Goal: Information Seeking & Learning: Learn about a topic

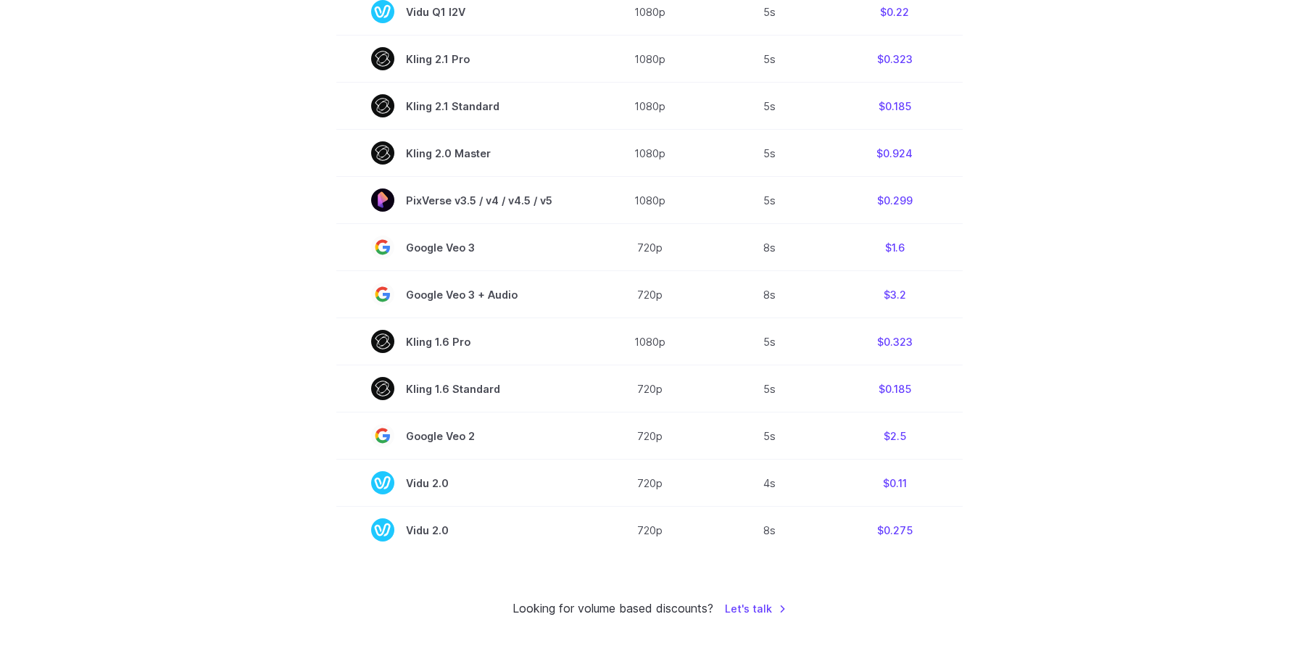
scroll to position [970, 0]
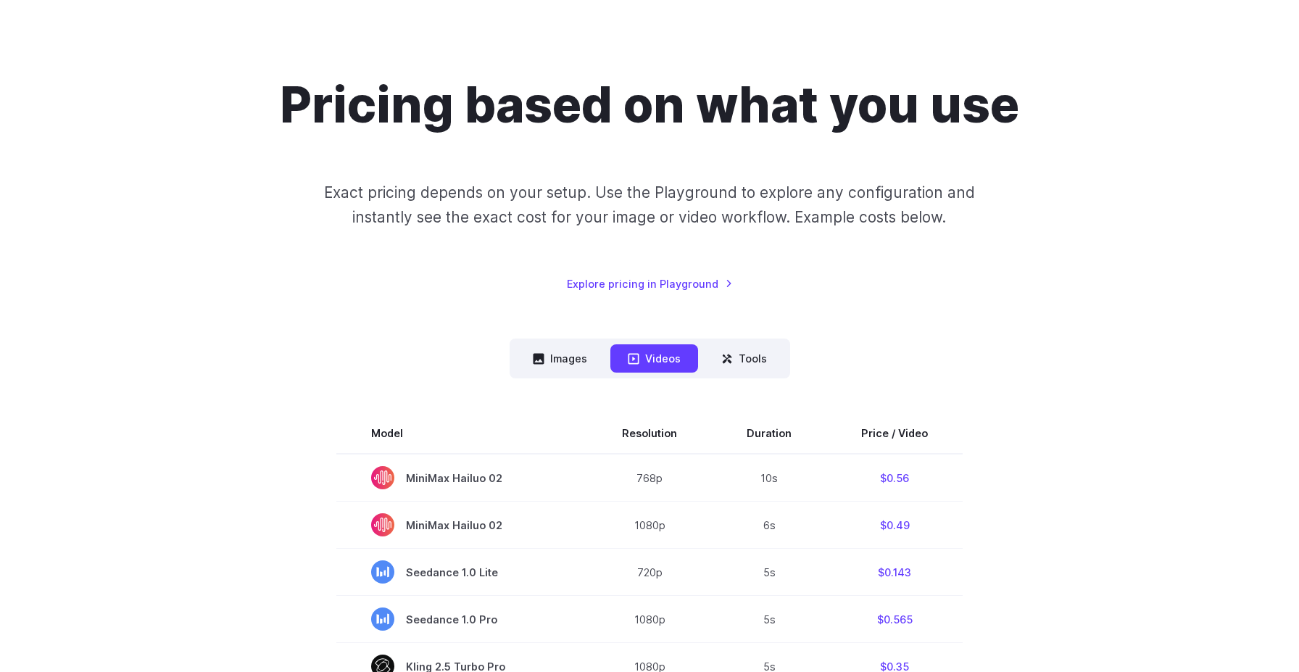
scroll to position [72, 0]
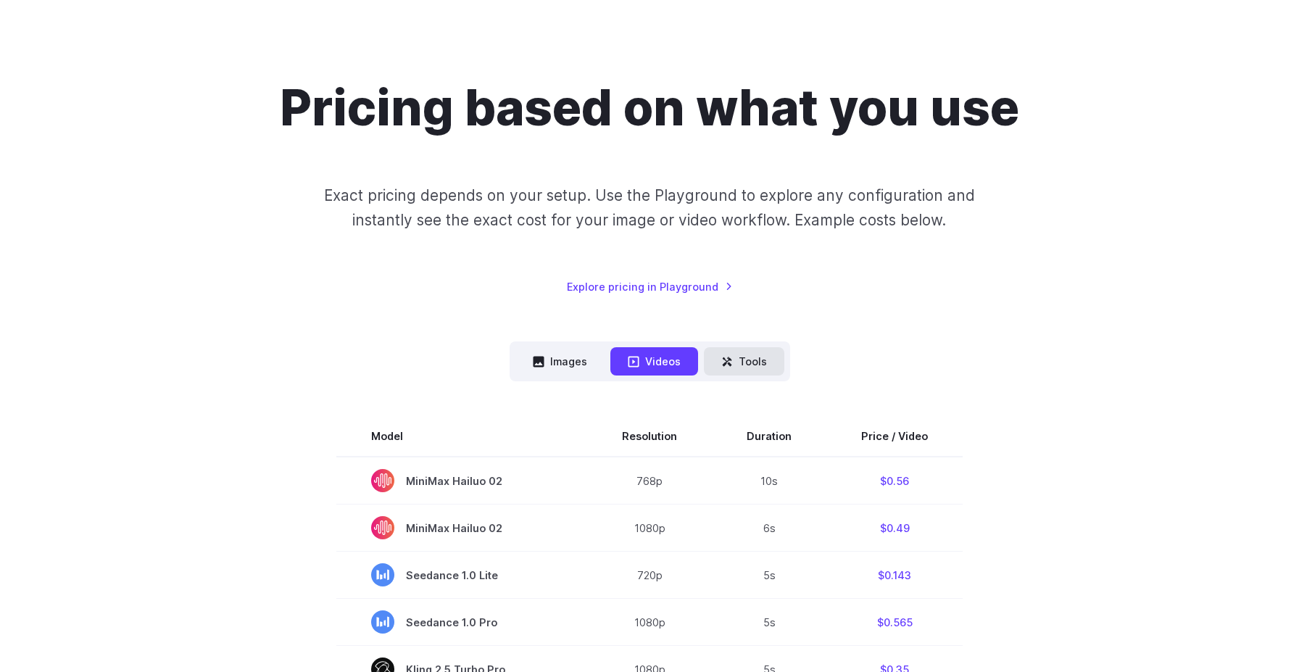
click at [756, 352] on button "Tools" at bounding box center [744, 361] width 80 height 28
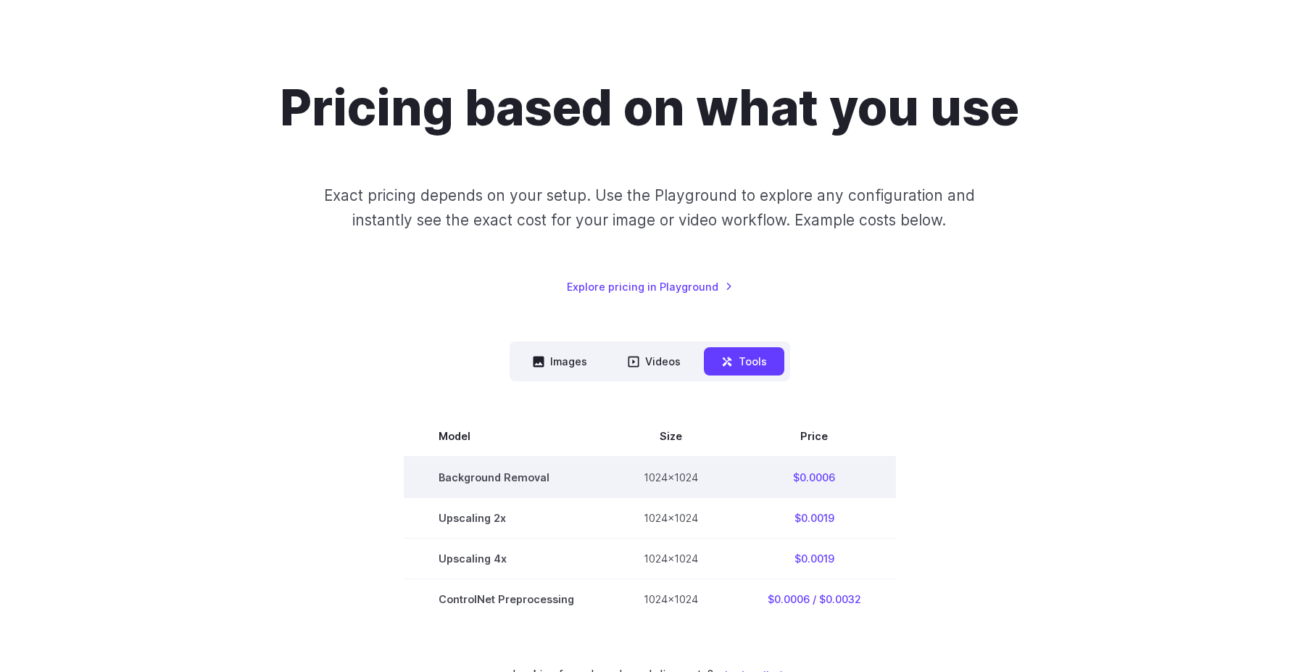
click at [531, 473] on td "Background Removal" at bounding box center [506, 477] width 205 height 41
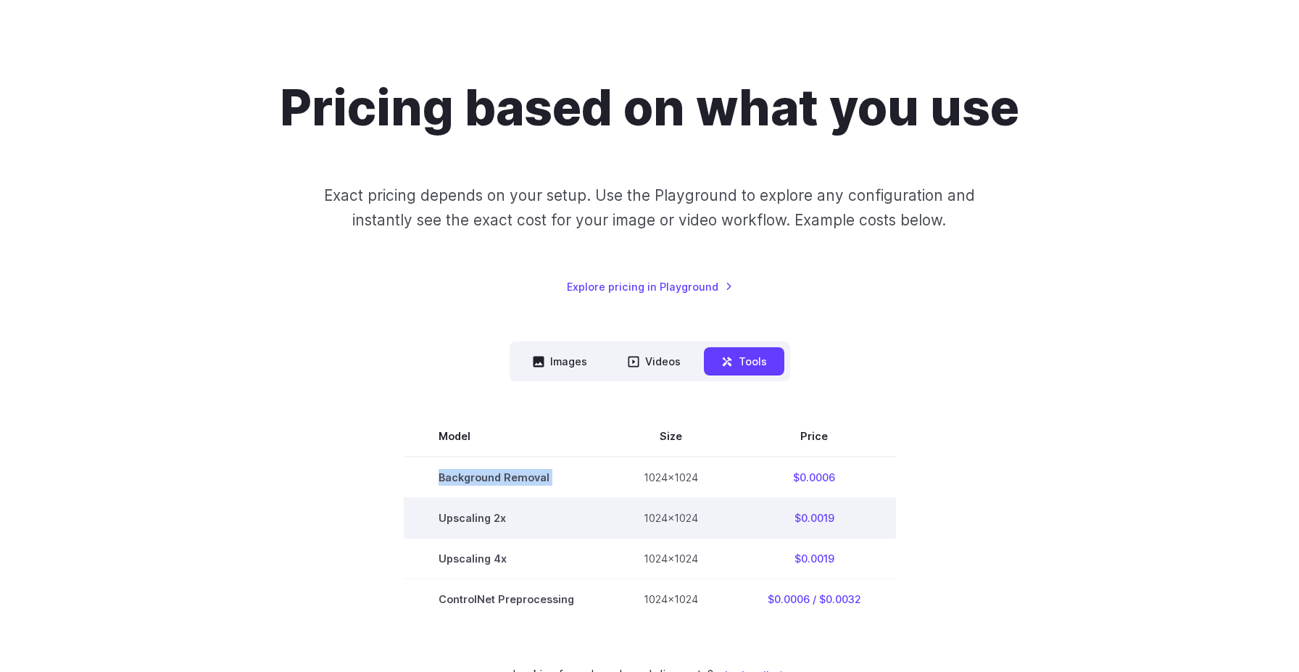
click at [489, 527] on td "Upscaling 2x" at bounding box center [506, 518] width 205 height 41
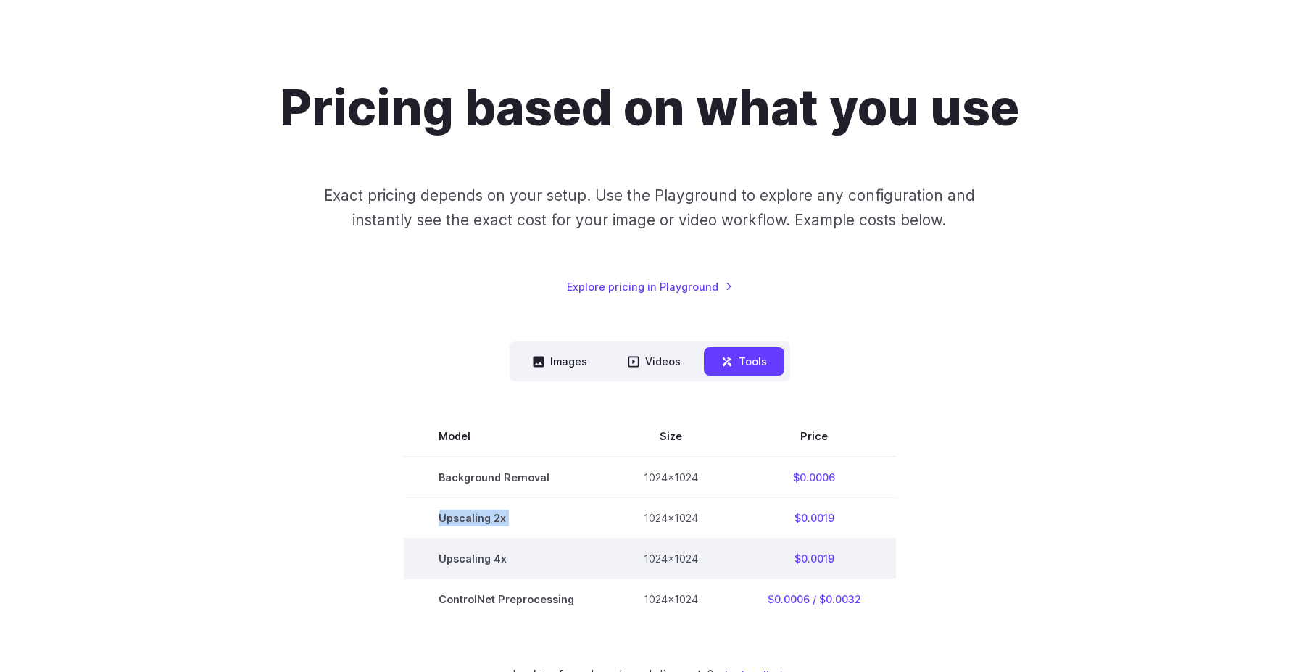
click at [482, 552] on td "Upscaling 4x" at bounding box center [506, 559] width 205 height 41
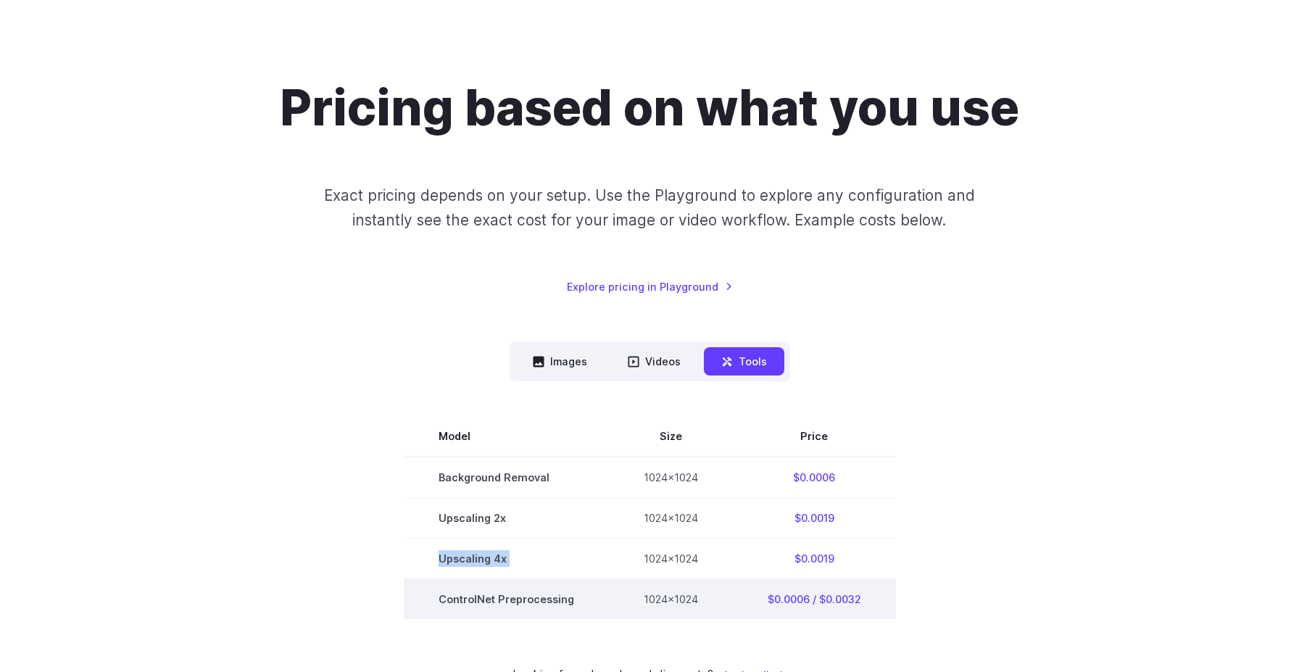
click at [508, 600] on td "ControlNet Preprocessing" at bounding box center [506, 599] width 205 height 41
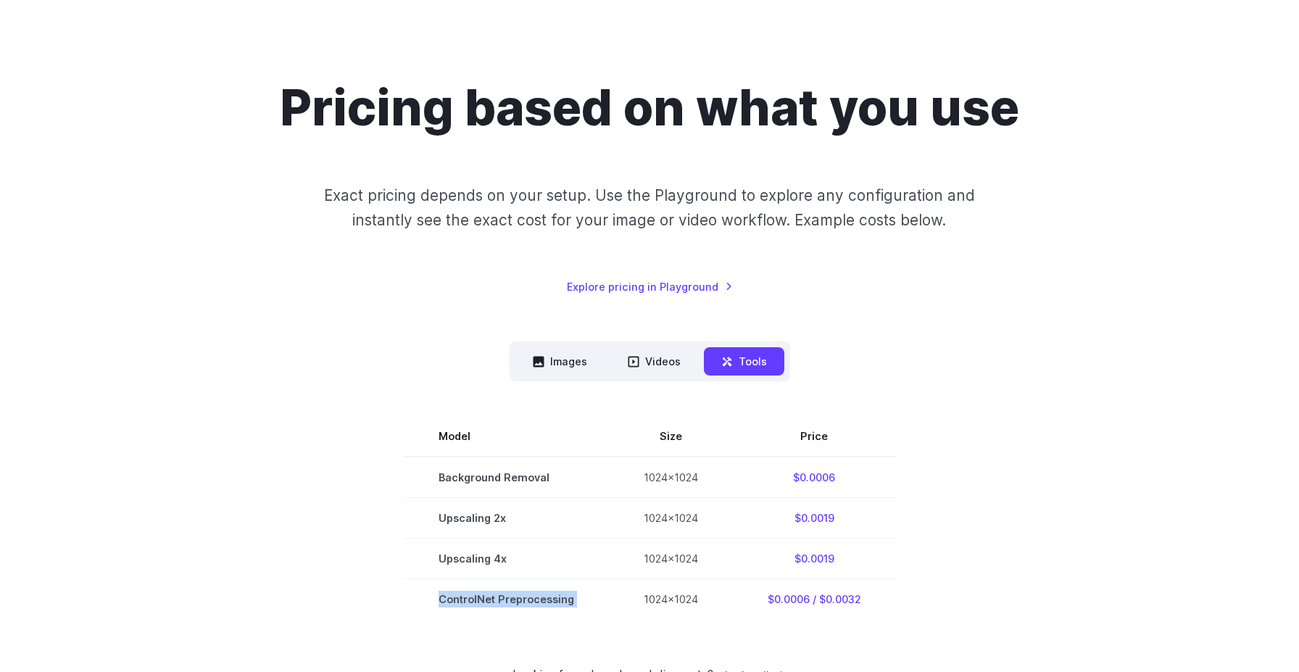
click at [549, 378] on nav "Images Videos Tools ****** ****** *****" at bounding box center [650, 361] width 281 height 40
click at [556, 364] on button "Images" at bounding box center [559, 361] width 89 height 28
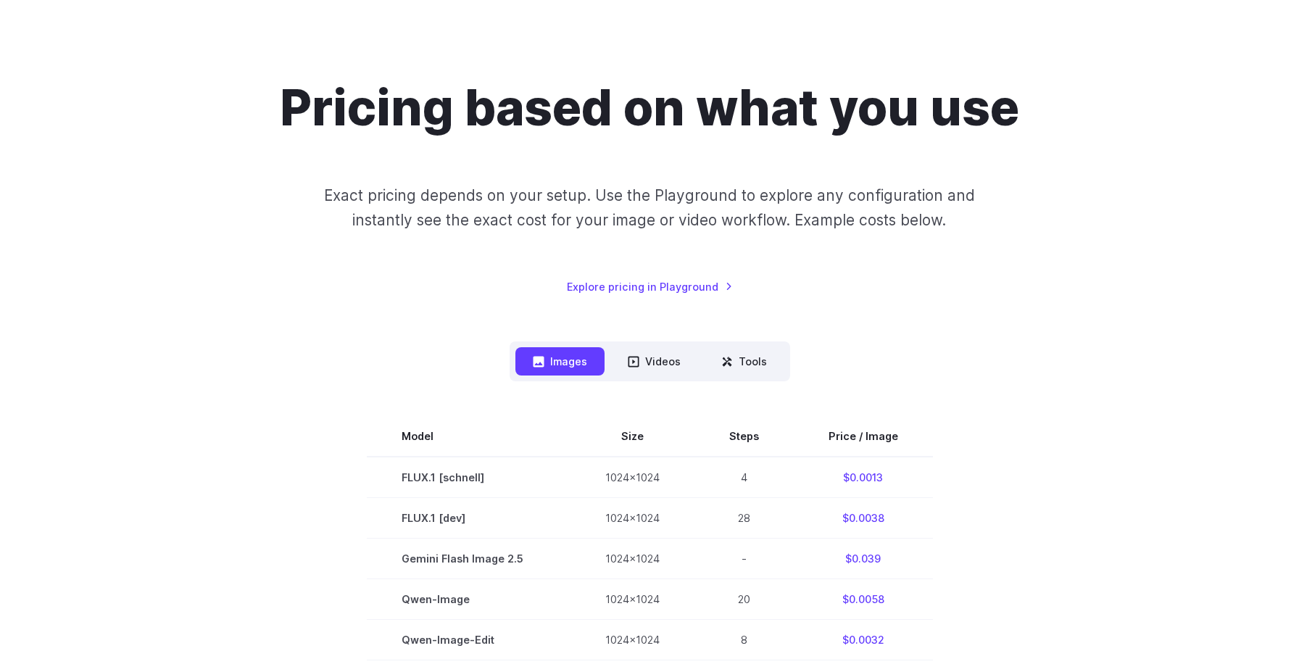
scroll to position [0, 0]
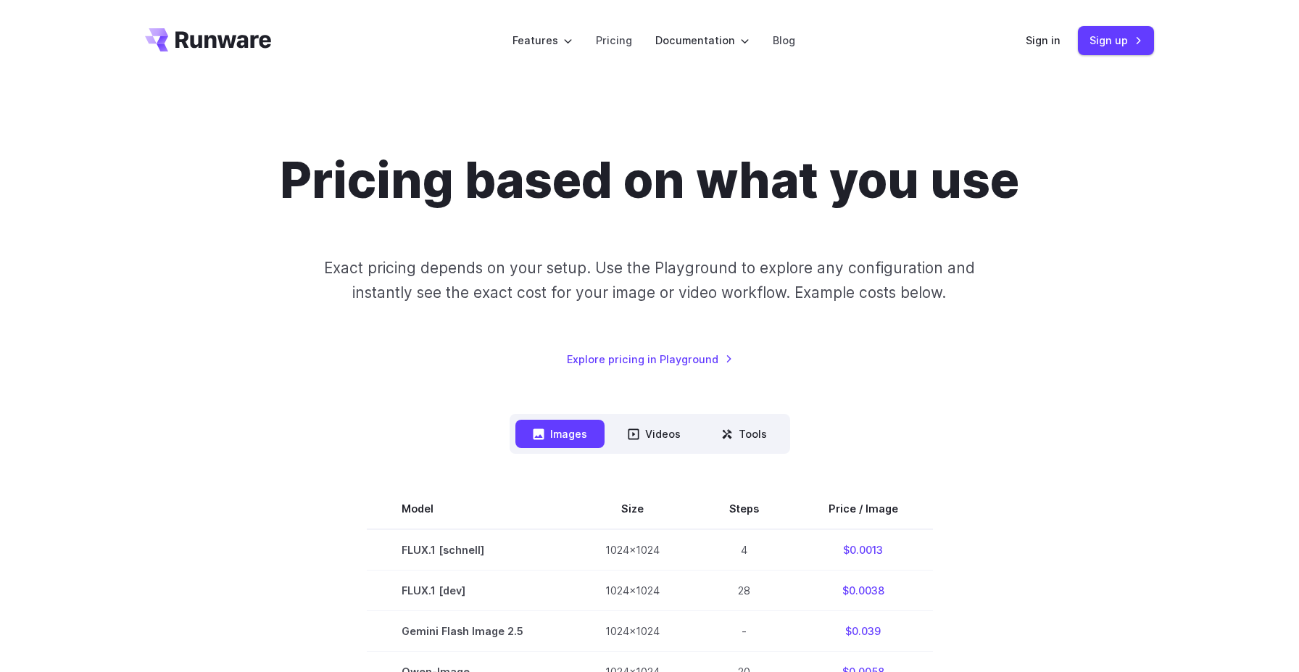
click at [234, 38] on icon "Go to /" at bounding box center [223, 39] width 96 height 17
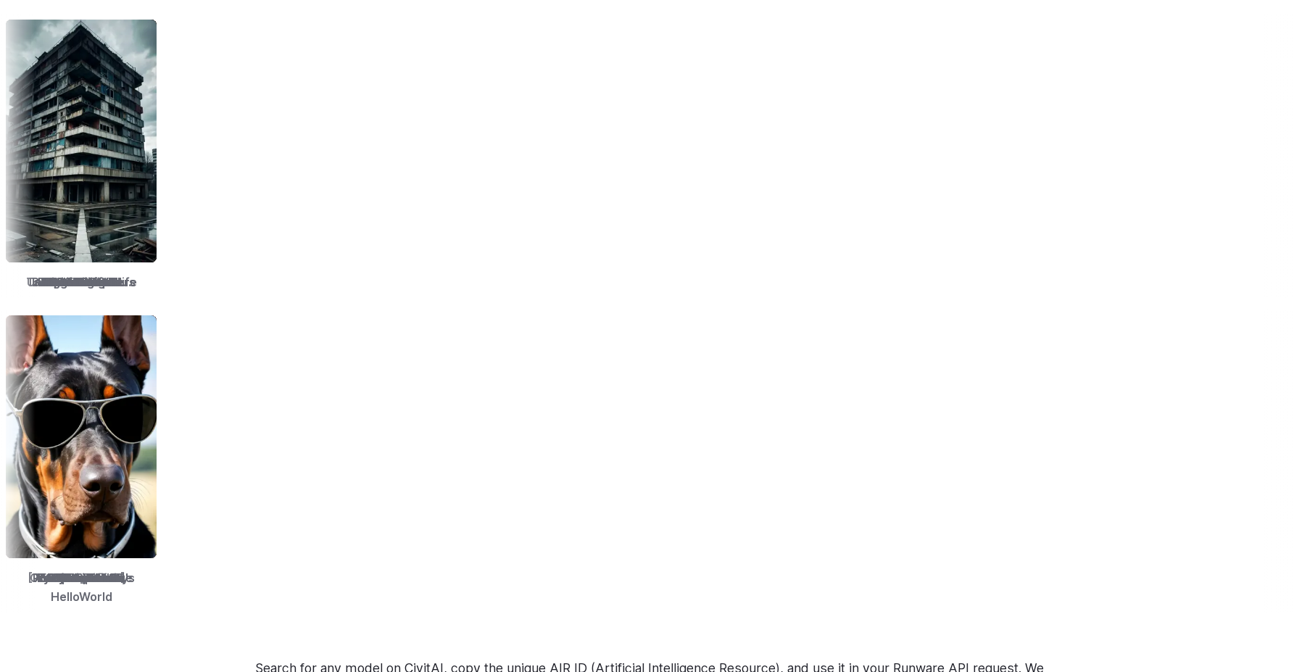
scroll to position [1938, 0]
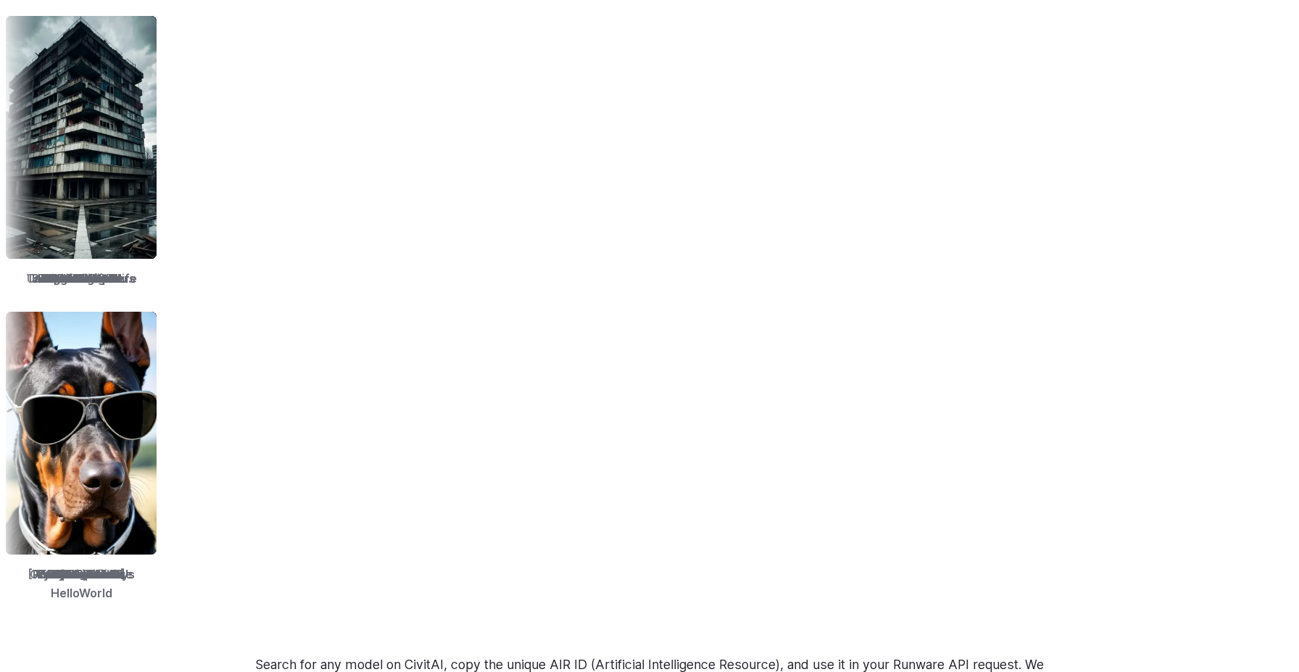
click at [492, 181] on img at bounding box center [567, 137] width 151 height 243
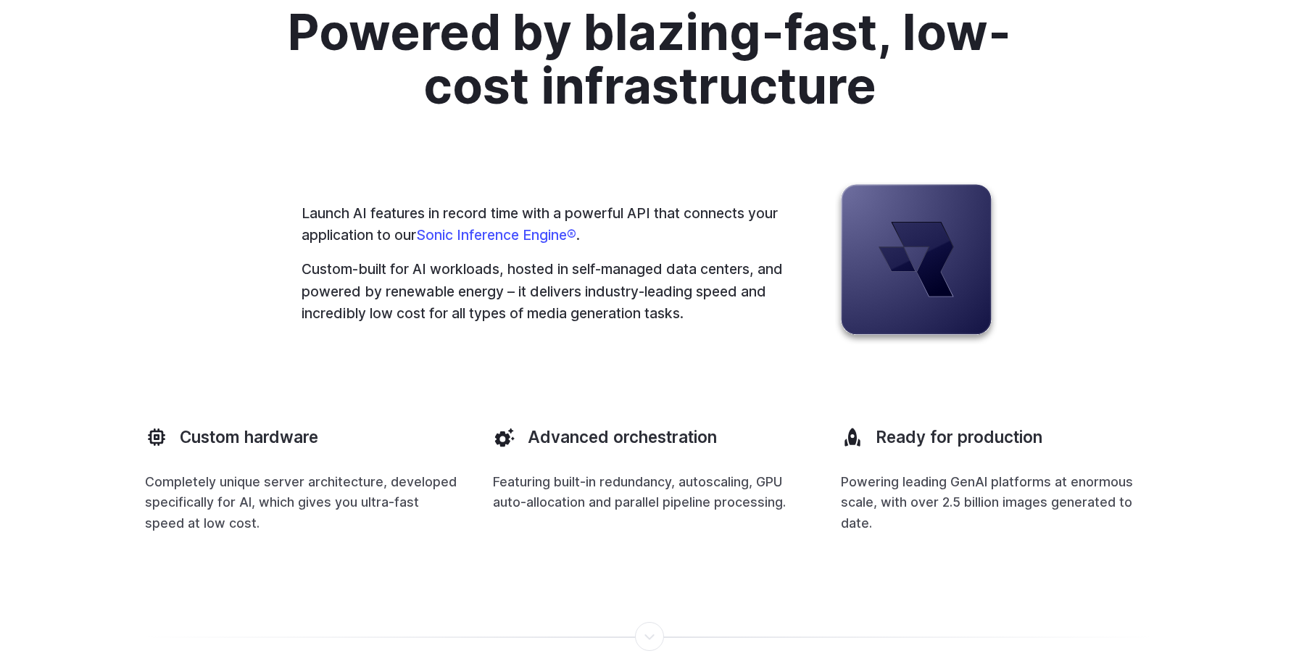
scroll to position [3943, 0]
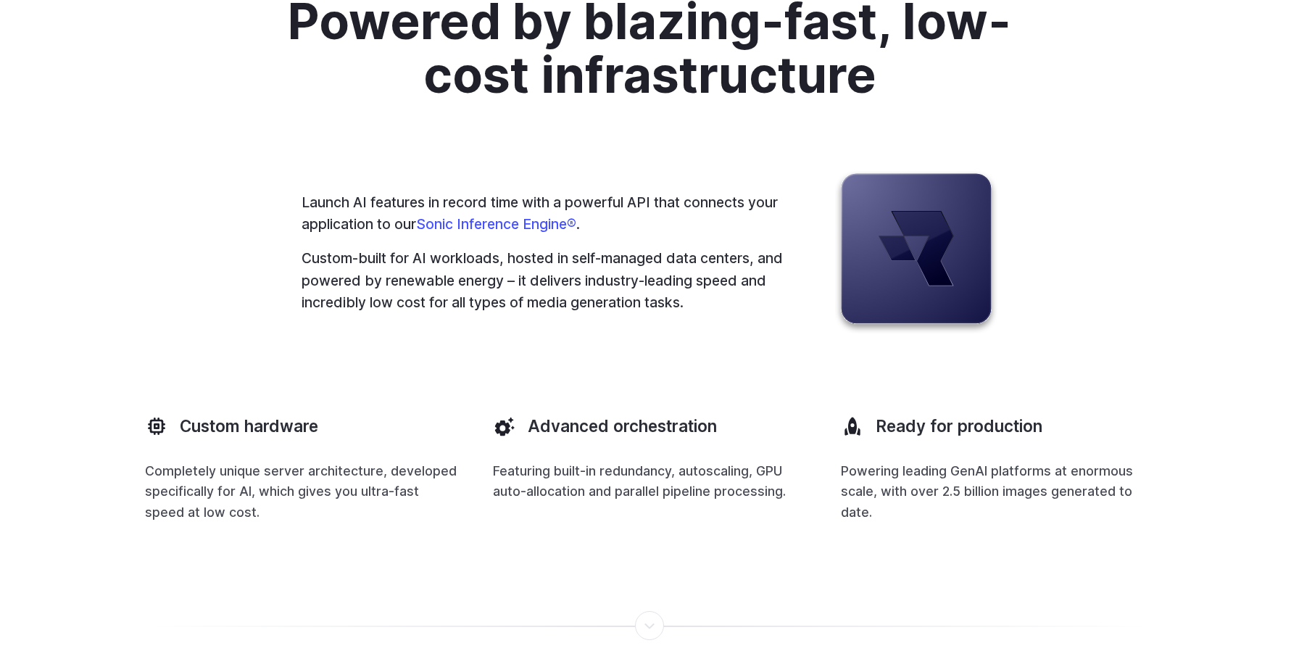
click at [721, 101] on h2 "Powered by blazing-fast, low-cost infrastructure" at bounding box center [650, 47] width 808 height 107
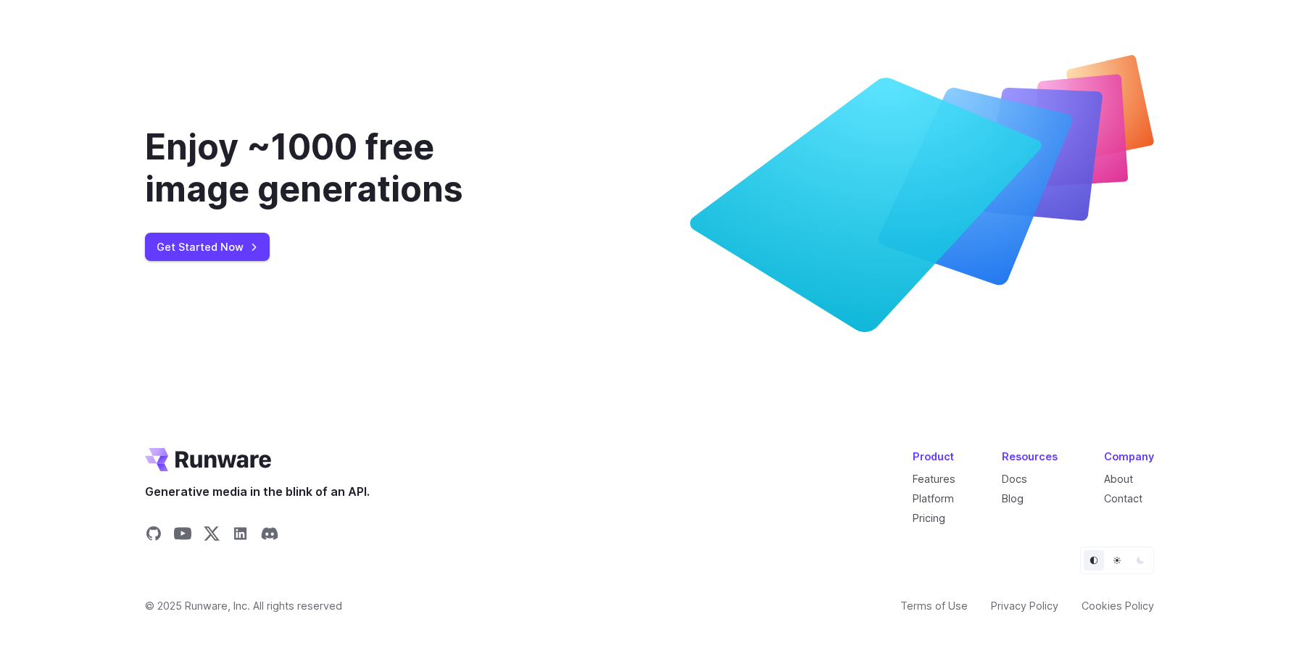
scroll to position [5540, 0]
click at [933, 516] on link "Pricing" at bounding box center [929, 518] width 33 height 12
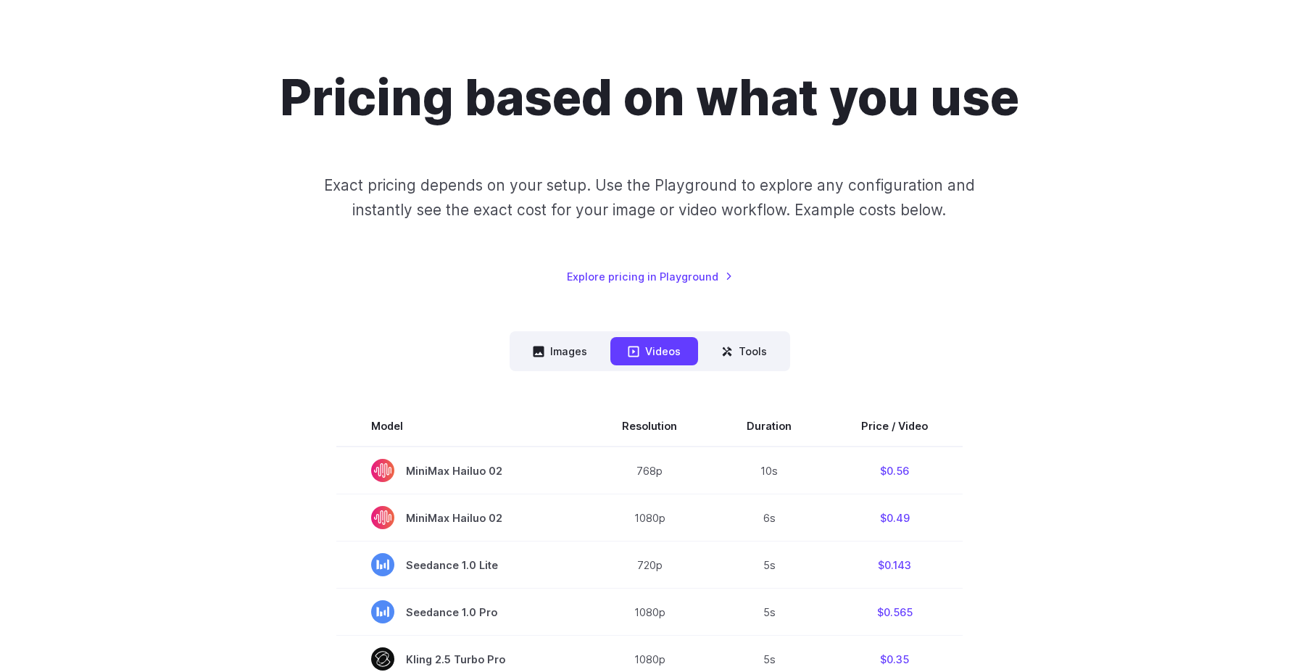
scroll to position [84, 0]
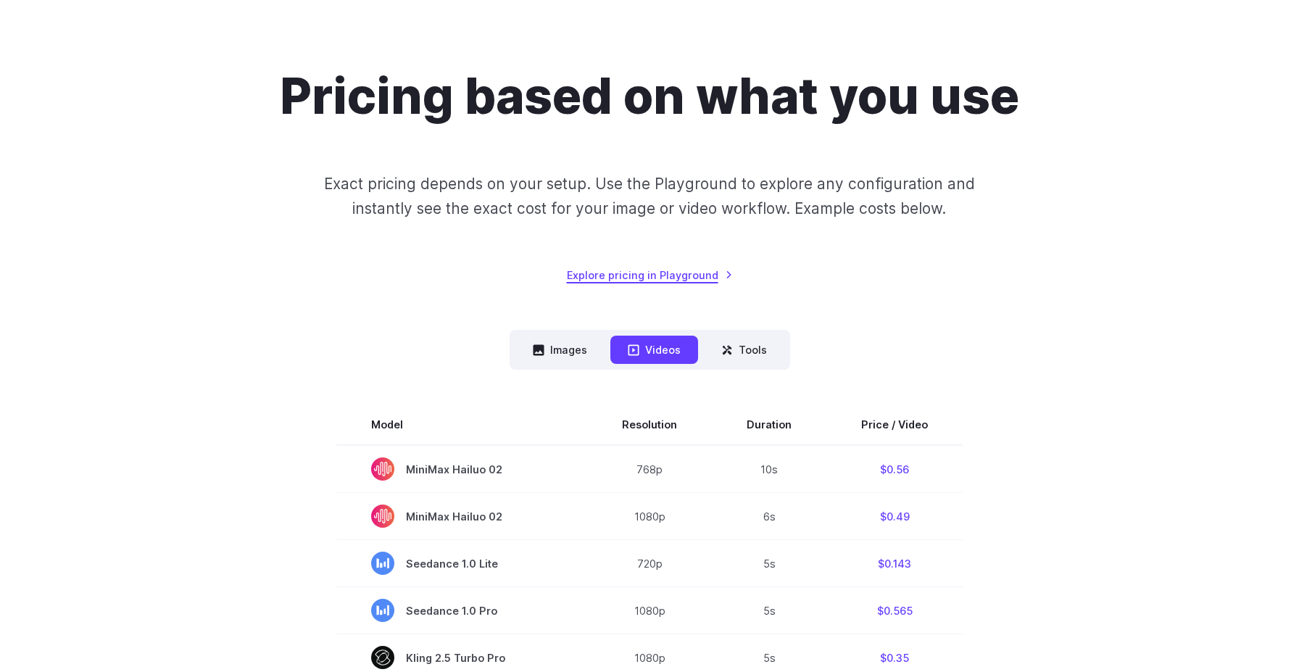
click at [670, 274] on link "Explore pricing in Playground" at bounding box center [650, 275] width 166 height 17
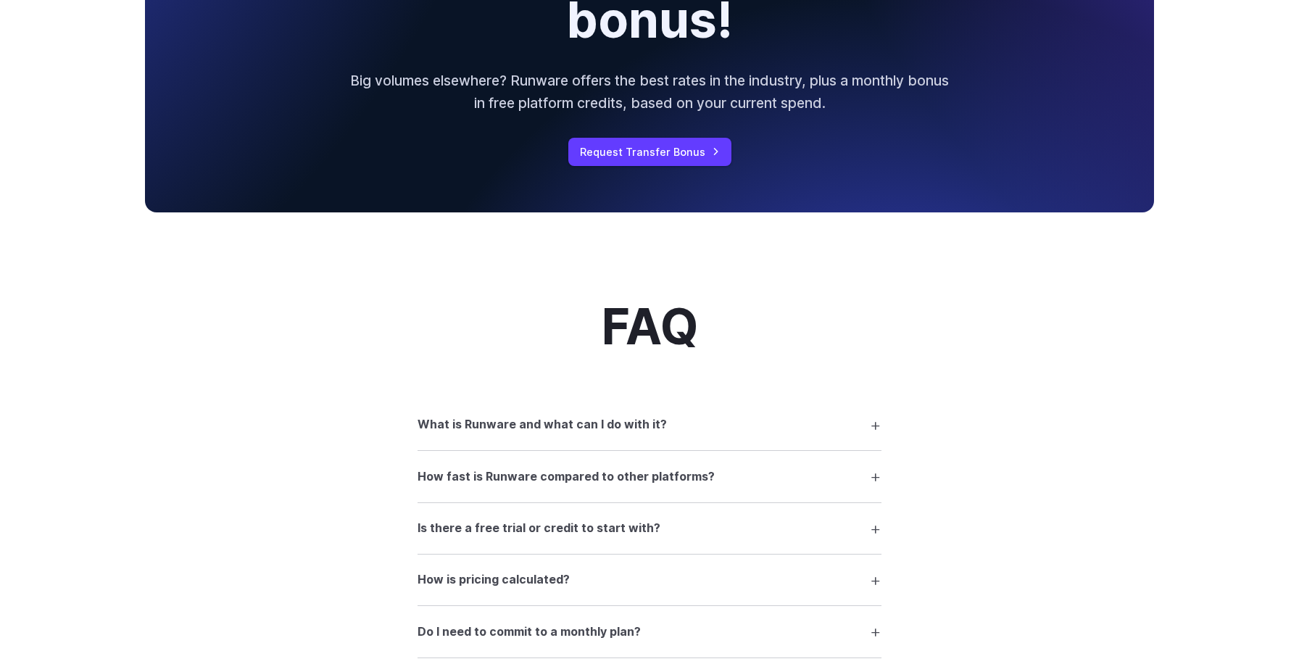
scroll to position [1779, 0]
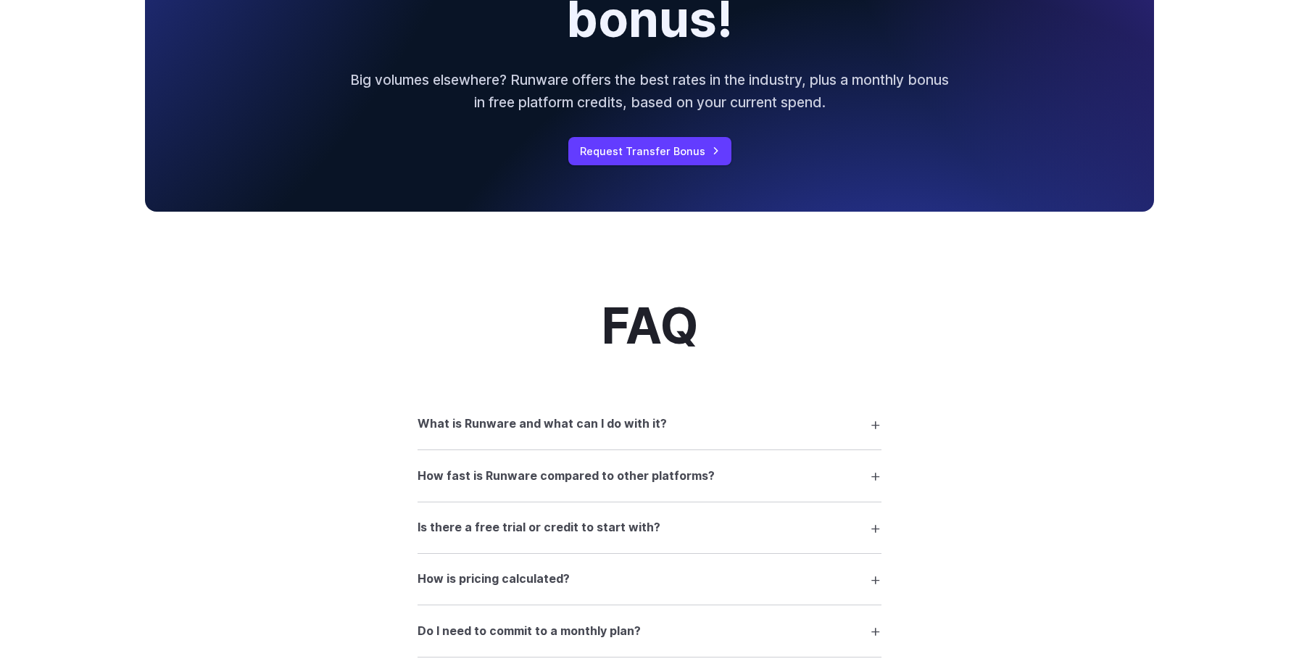
click at [558, 433] on h3 "What is Runware and what can I do with it?" at bounding box center [542, 424] width 249 height 19
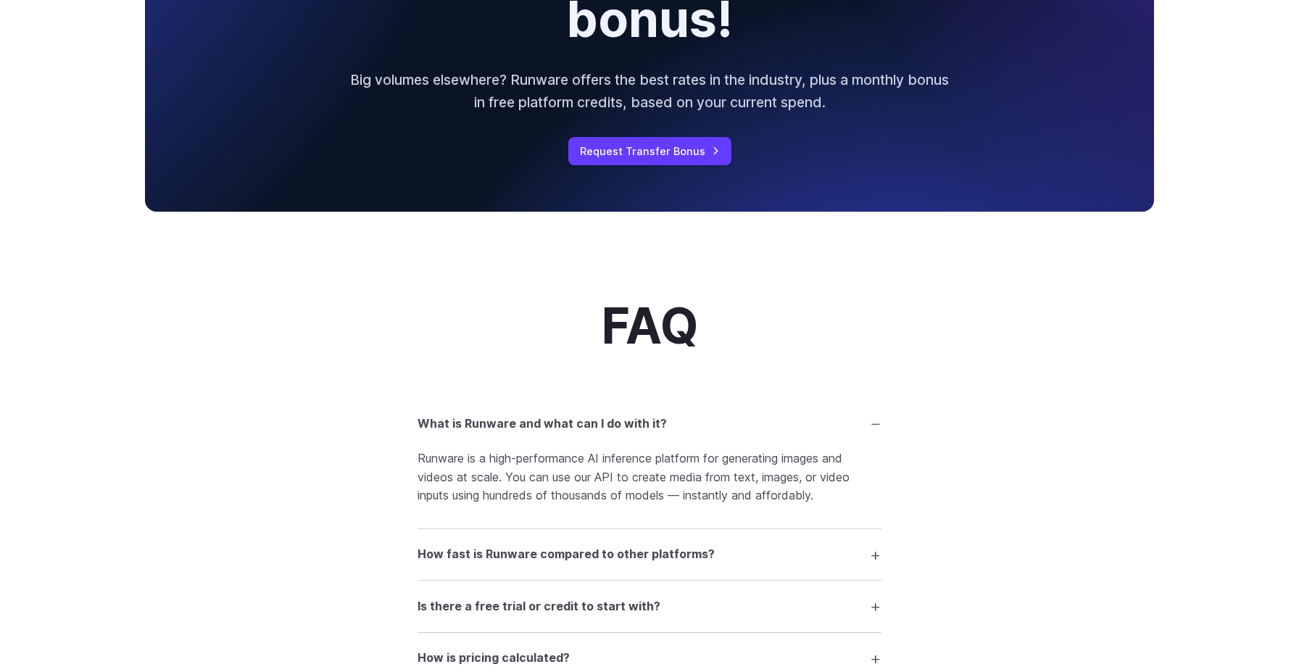
click at [617, 462] on p "Runware is a high-performance AI inference platform for generating images and v…" at bounding box center [650, 477] width 464 height 56
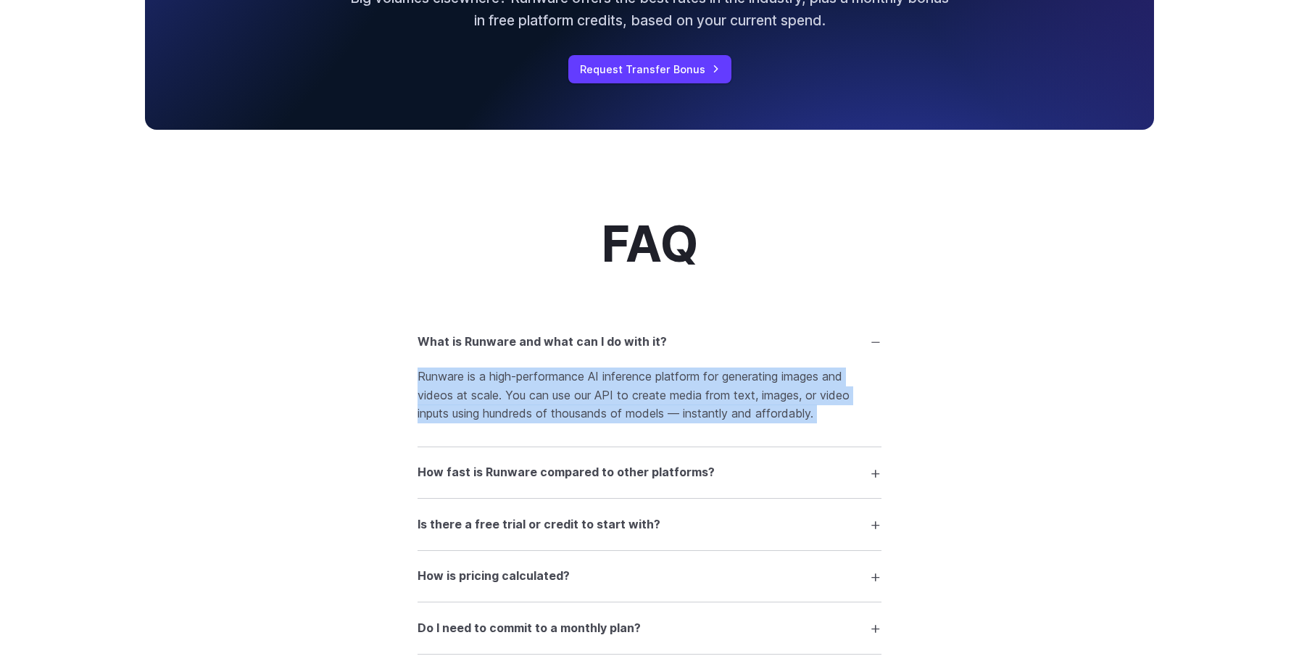
scroll to position [1891, 0]
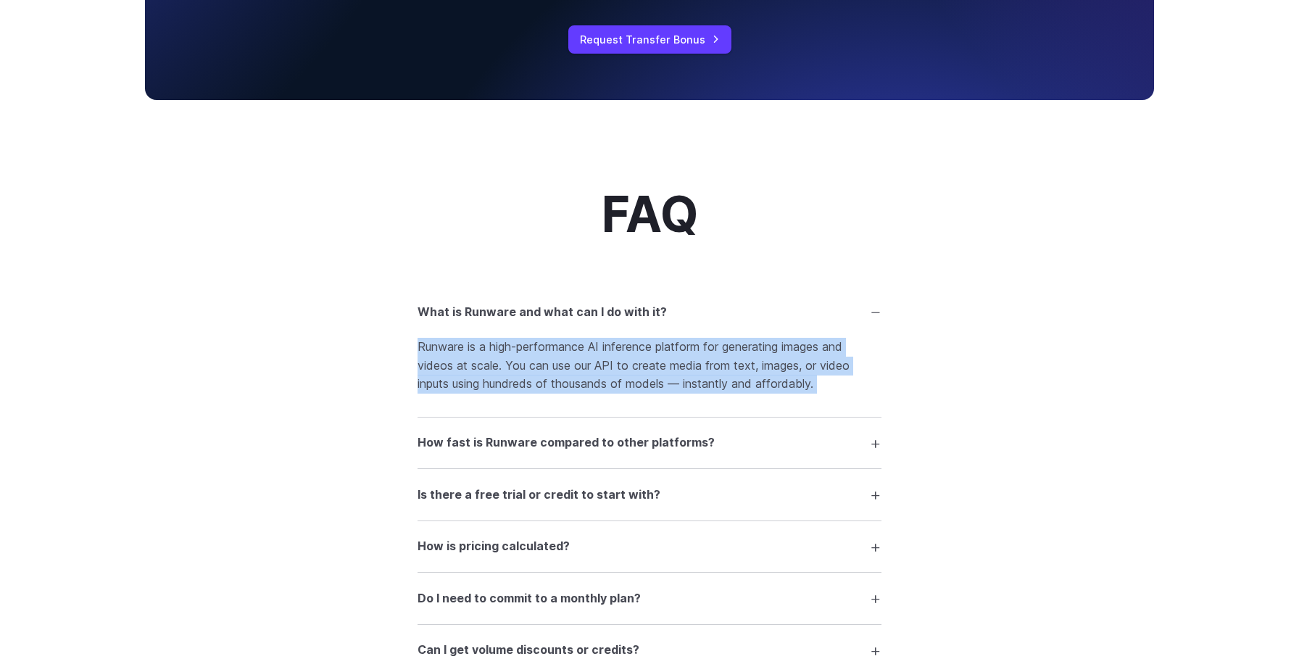
click at [599, 457] on summary "How fast is Runware compared to other platforms?" at bounding box center [650, 443] width 464 height 28
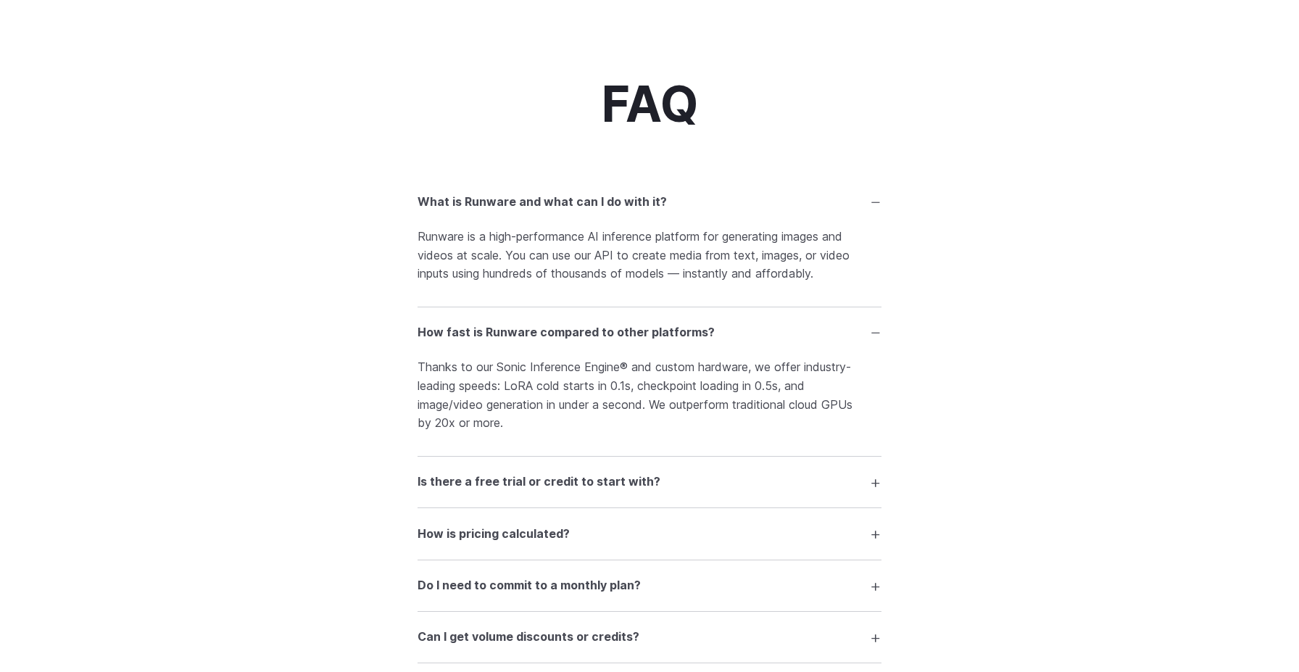
scroll to position [2004, 0]
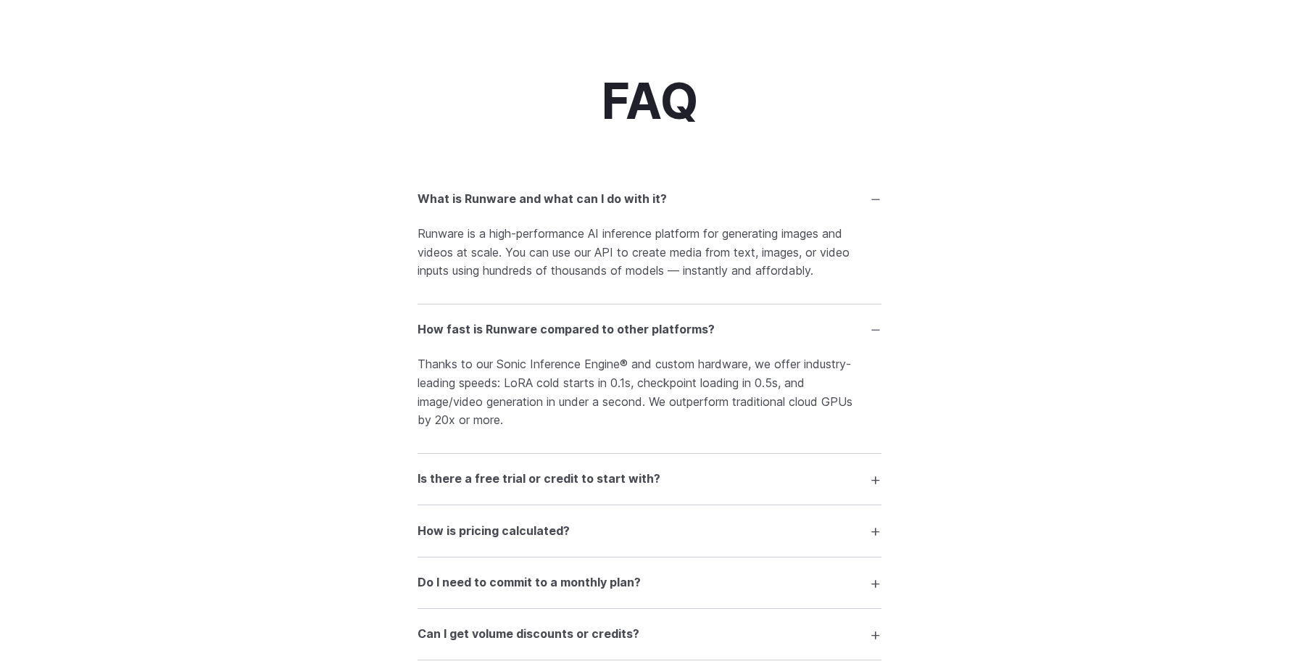
click at [446, 481] on h3 "Is there a free trial or credit to start with?" at bounding box center [539, 479] width 243 height 19
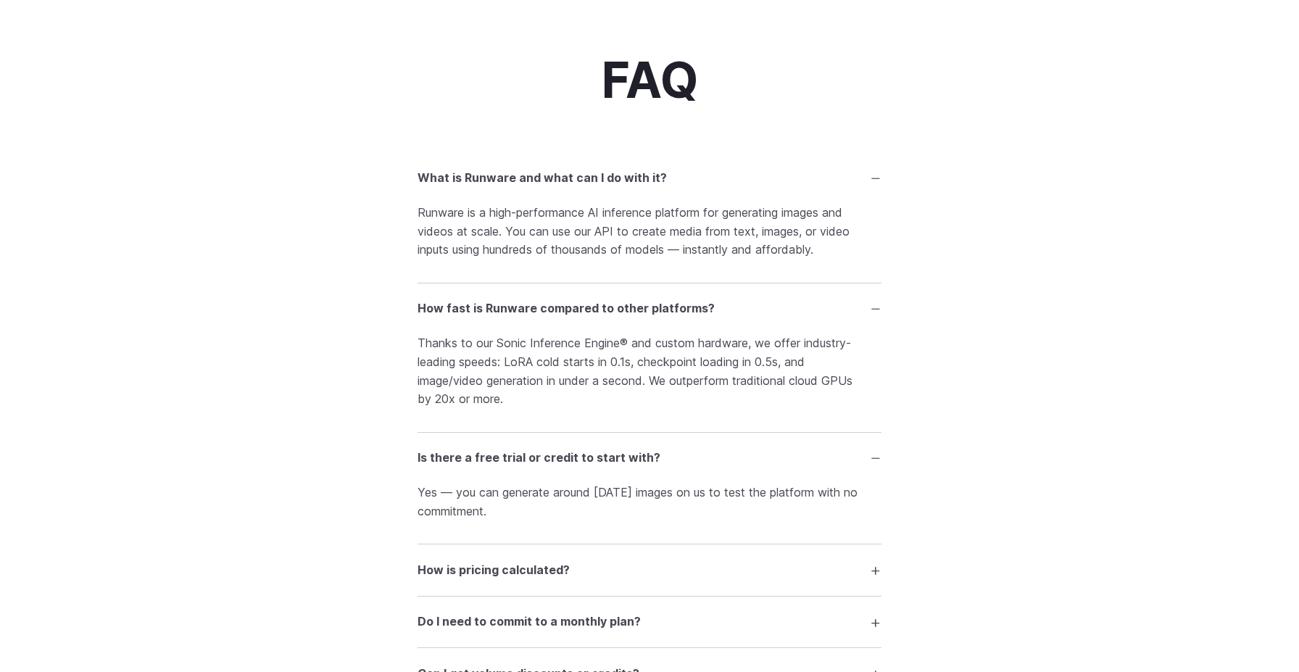
scroll to position [2028, 0]
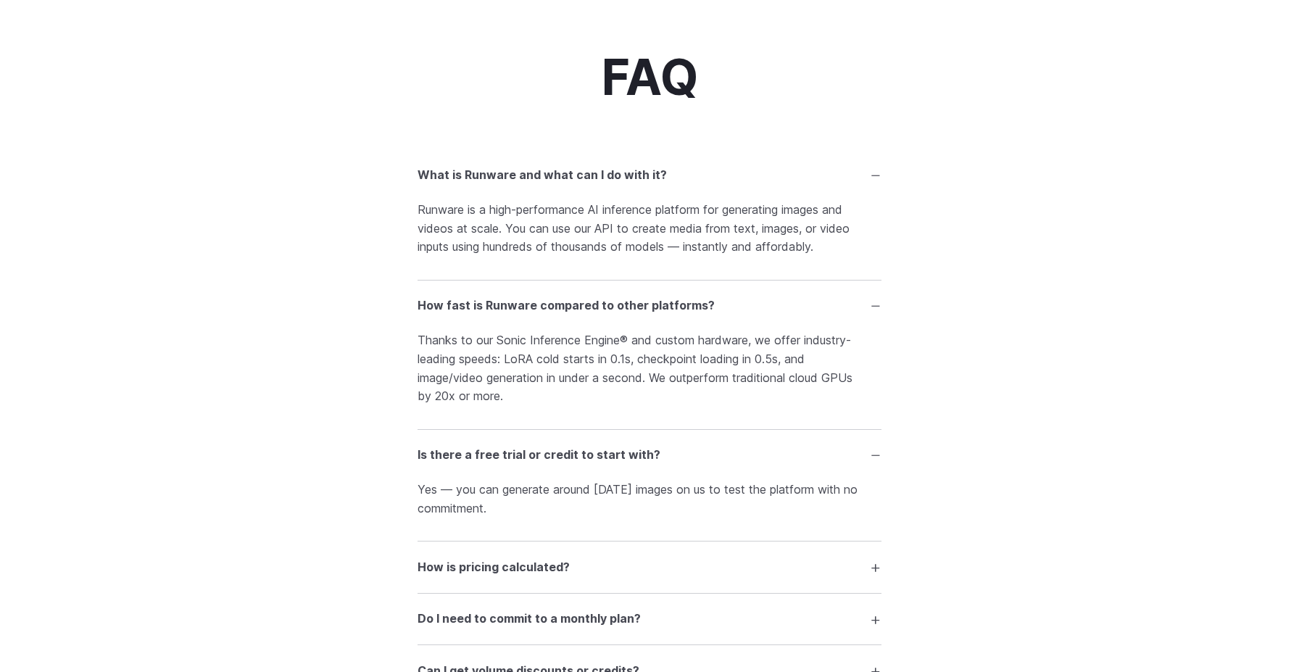
click at [442, 456] on h3 "Is there a free trial or credit to start with?" at bounding box center [539, 455] width 243 height 19
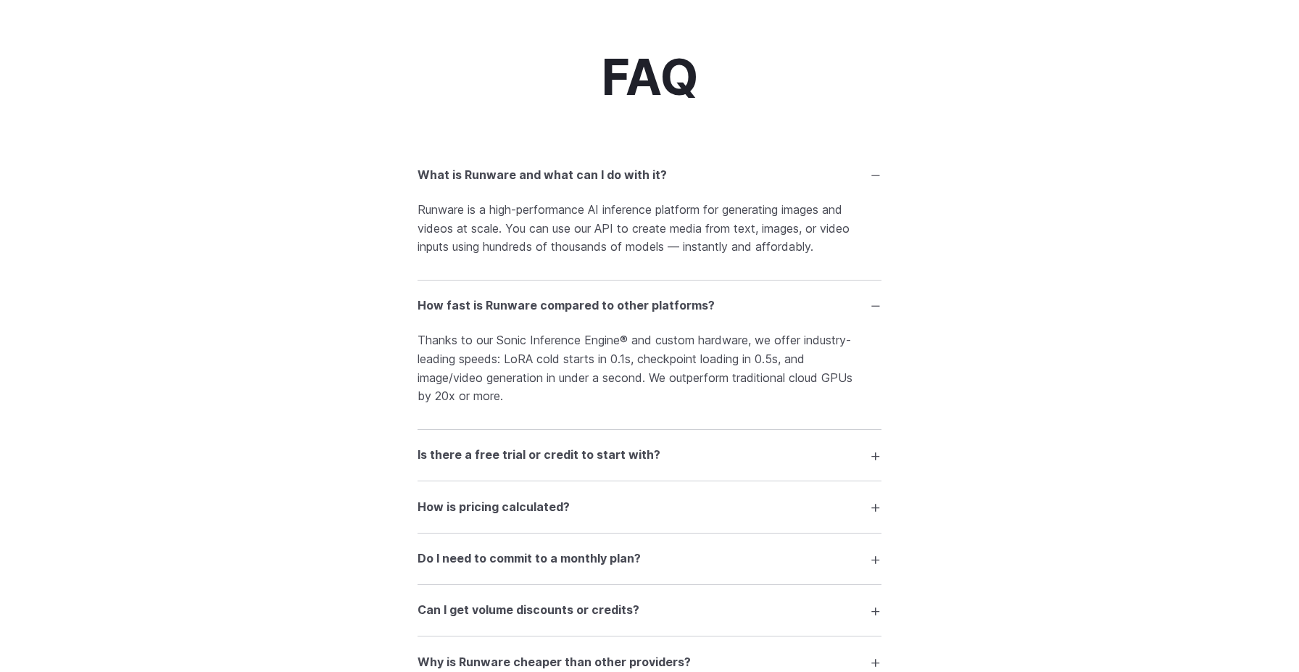
click at [454, 504] on summary "How is pricing calculated?" at bounding box center [650, 507] width 464 height 28
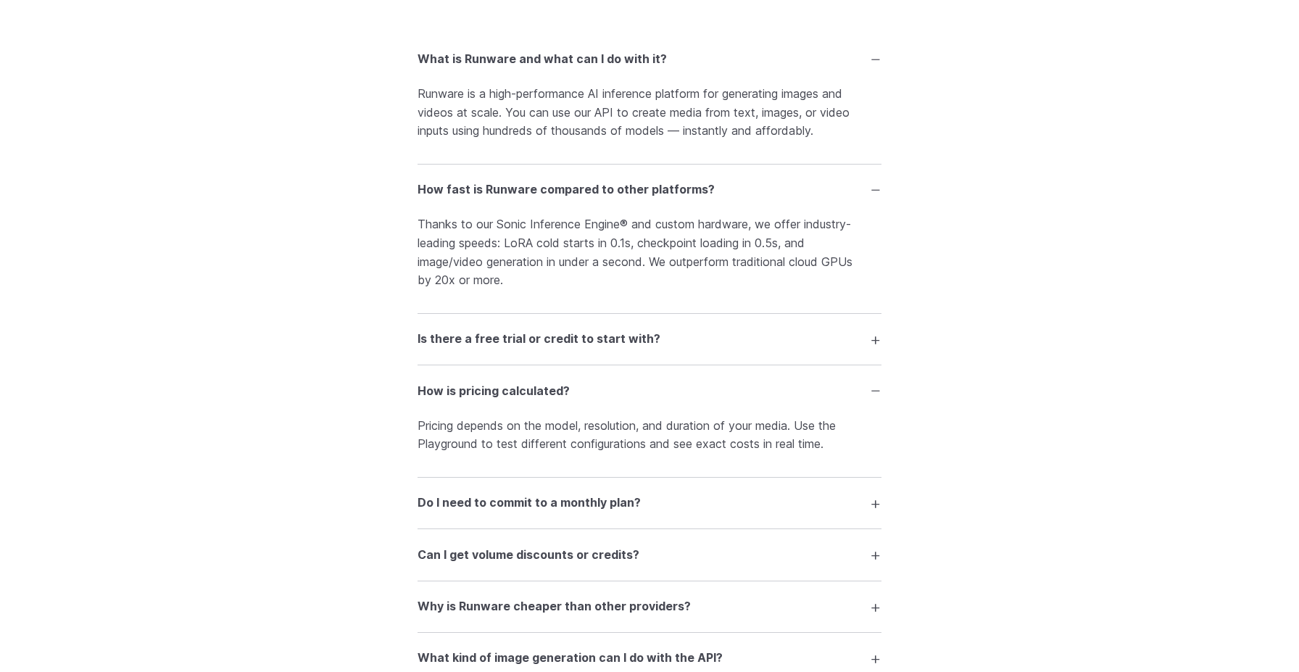
scroll to position [2149, 0]
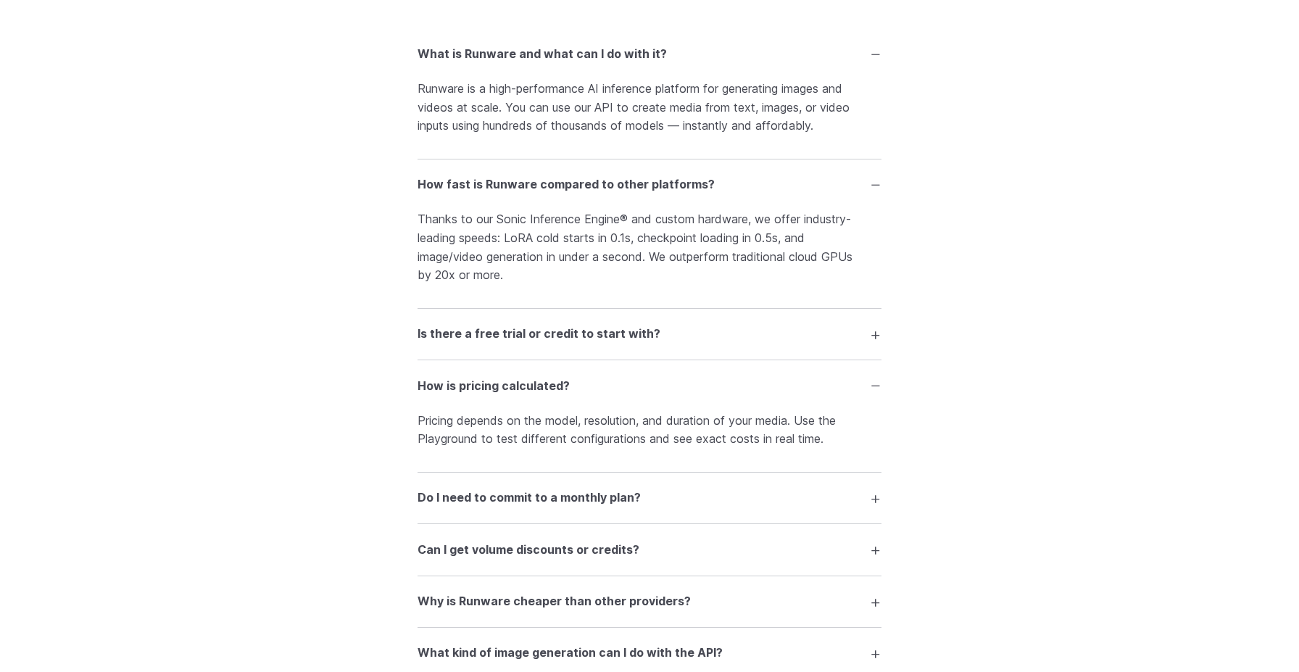
click at [484, 507] on h3 "Do I need to commit to a monthly plan?" at bounding box center [529, 498] width 223 height 19
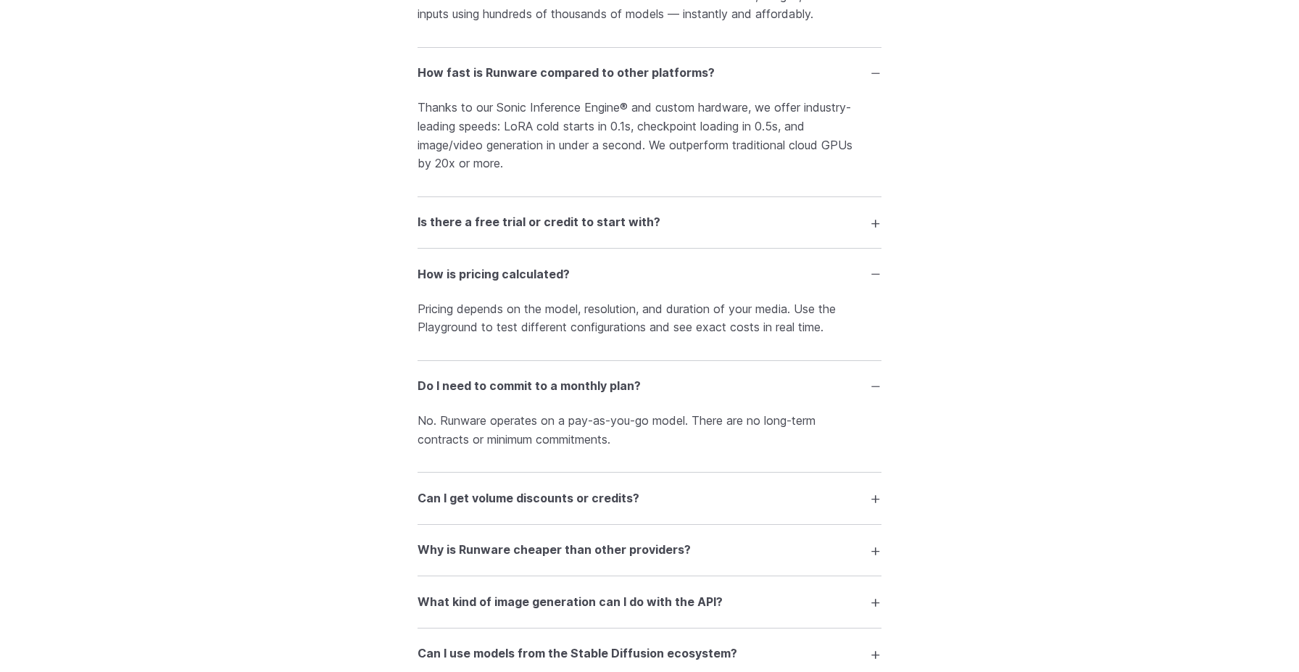
scroll to position [2270, 0]
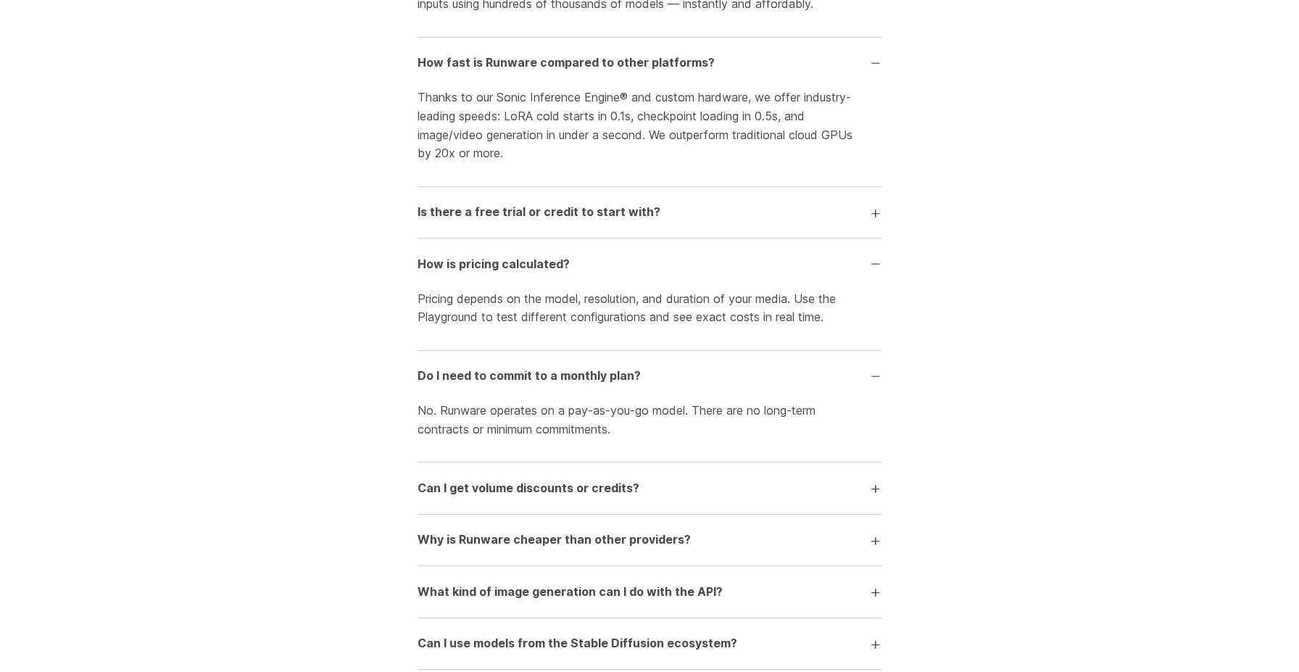
click at [487, 498] on h3 "Can I get volume discounts or credits?" at bounding box center [529, 488] width 222 height 19
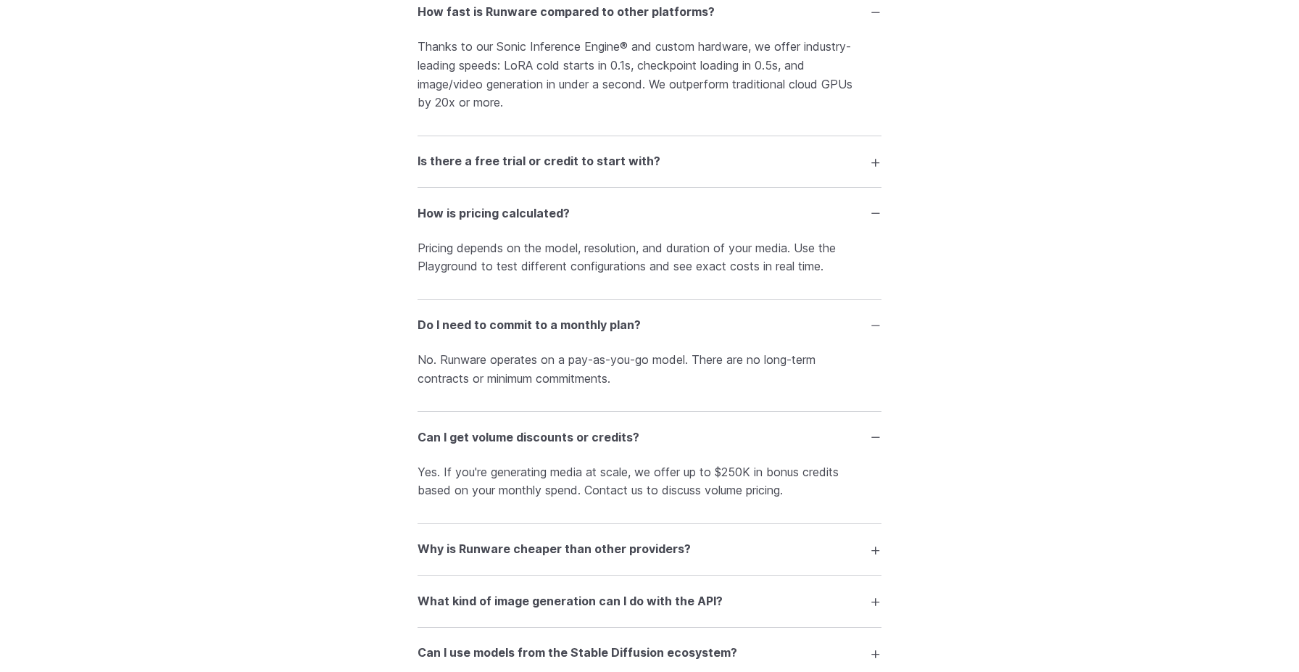
scroll to position [2334, 0]
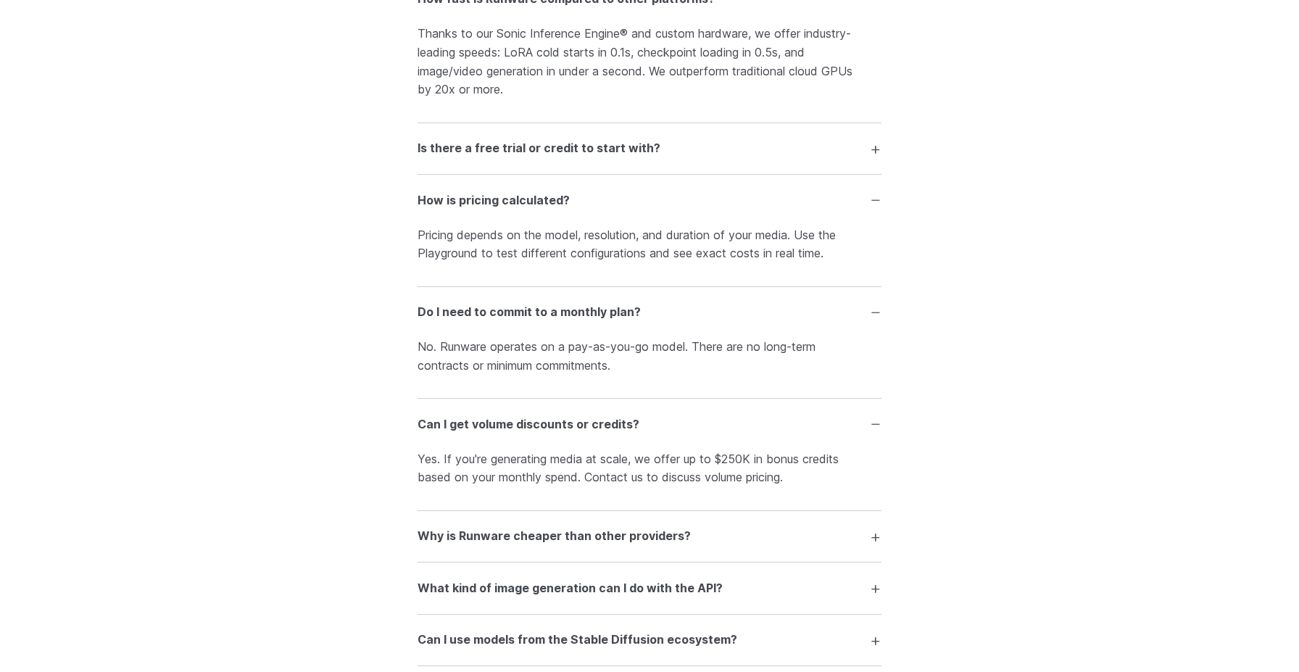
click at [476, 545] on h3 "Why is Runware cheaper than other providers?" at bounding box center [554, 536] width 273 height 19
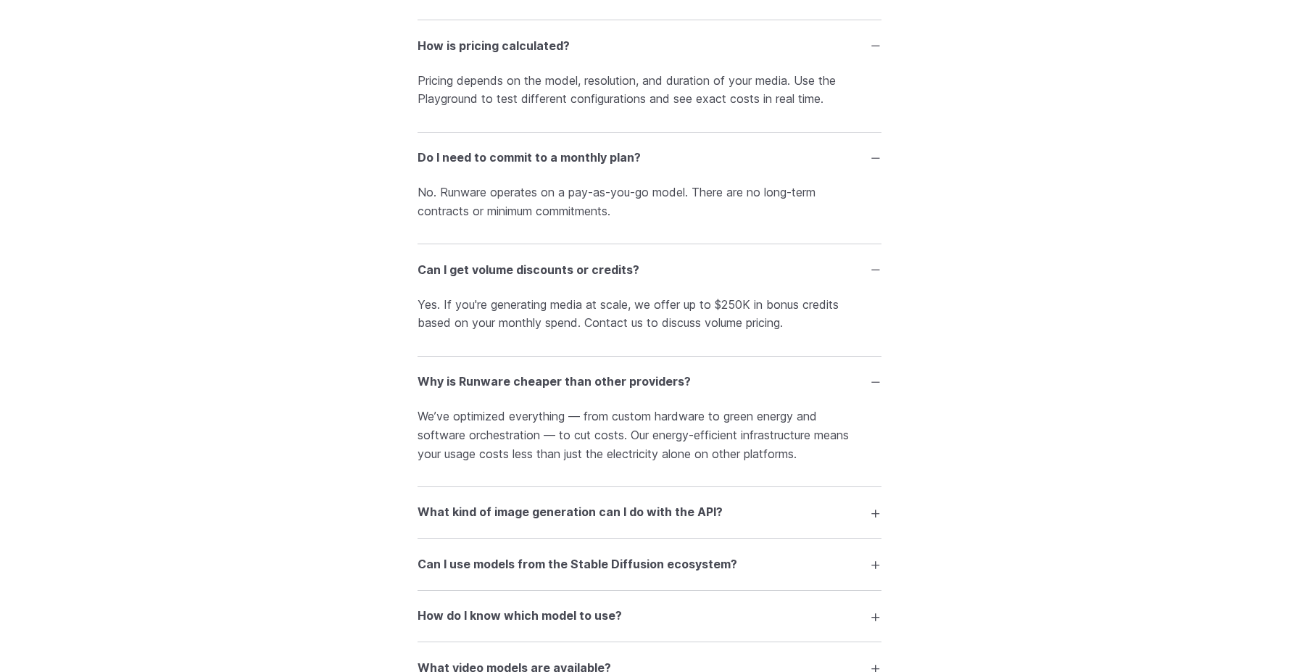
scroll to position [2494, 0]
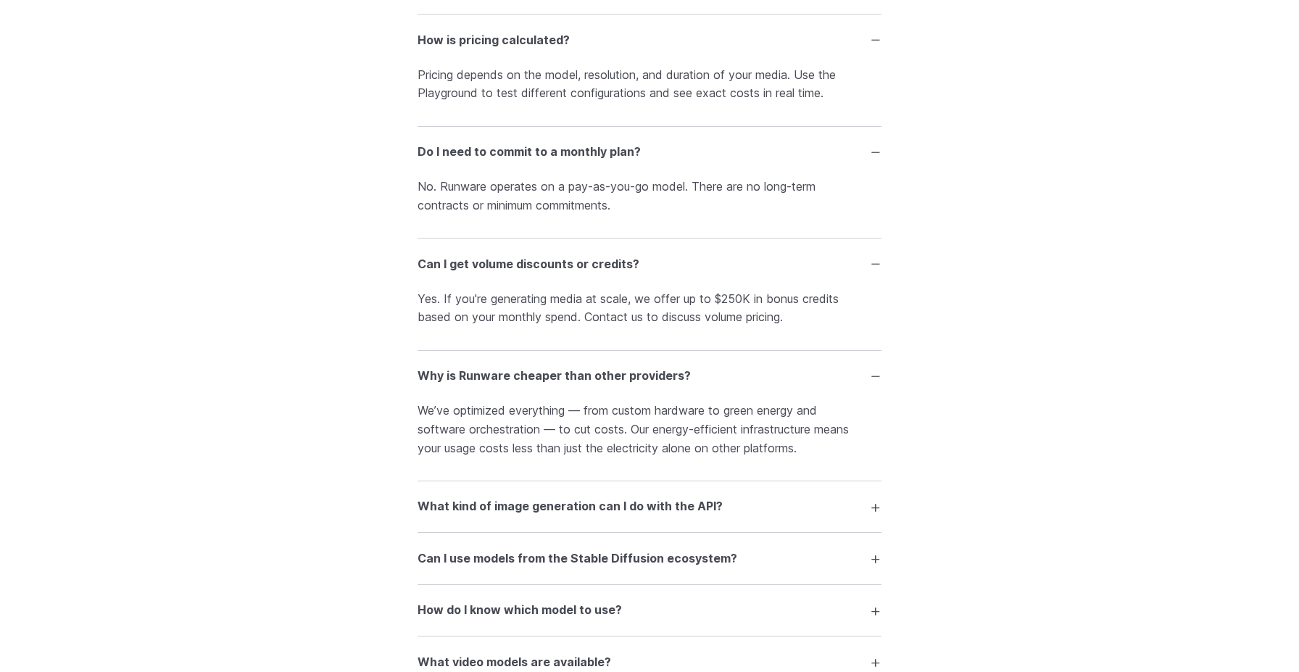
click at [462, 516] on h3 "What kind of image generation can I do with the API?" at bounding box center [570, 506] width 305 height 19
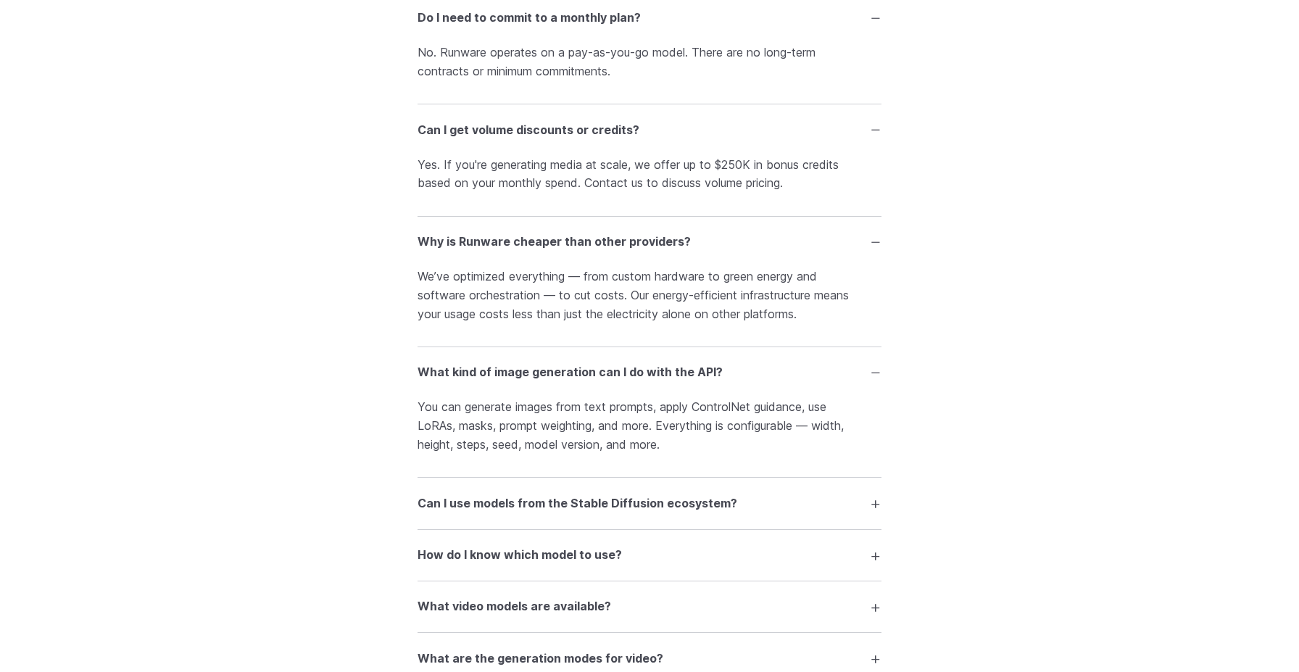
scroll to position [2650, 0]
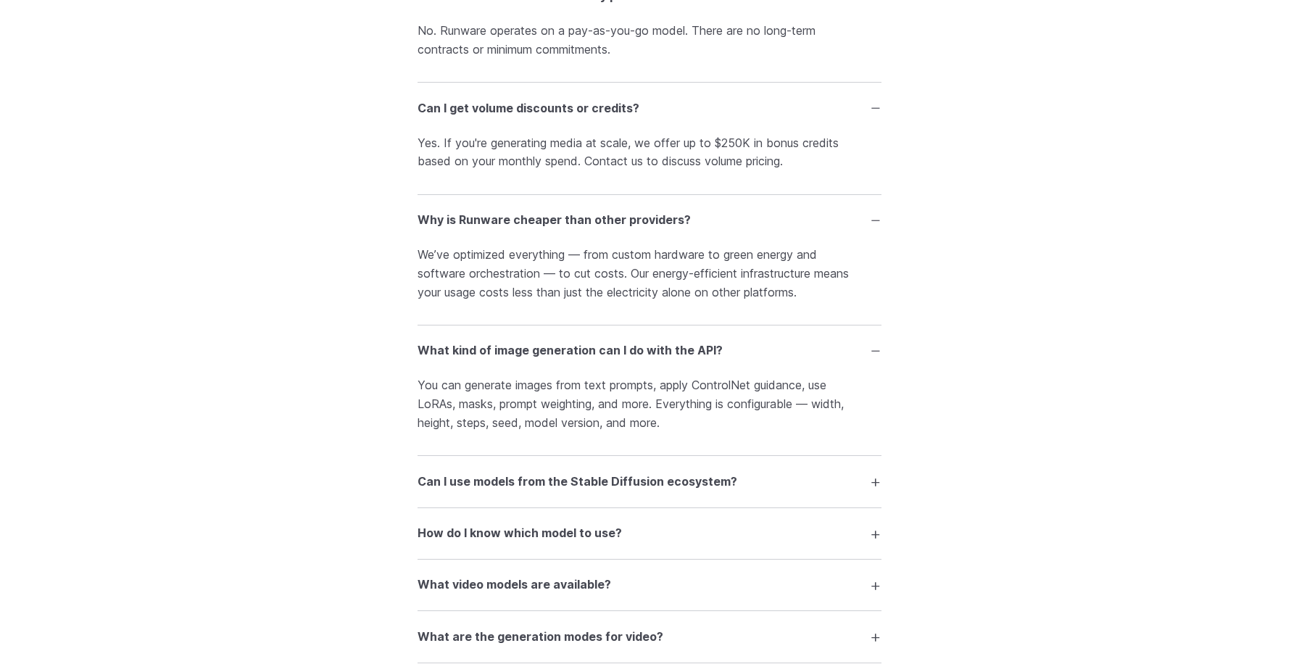
click at [478, 495] on summary "Can I use models from the Stable Diffusion ecosystem?" at bounding box center [650, 482] width 464 height 28
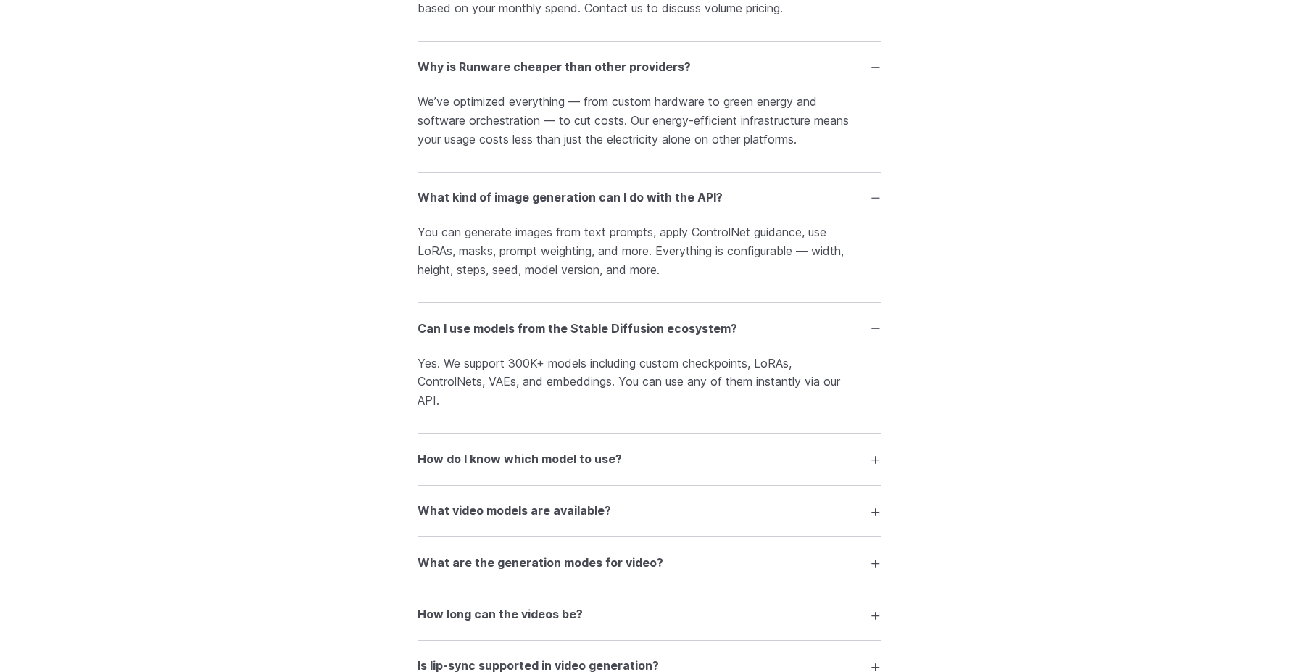
scroll to position [2810, 0]
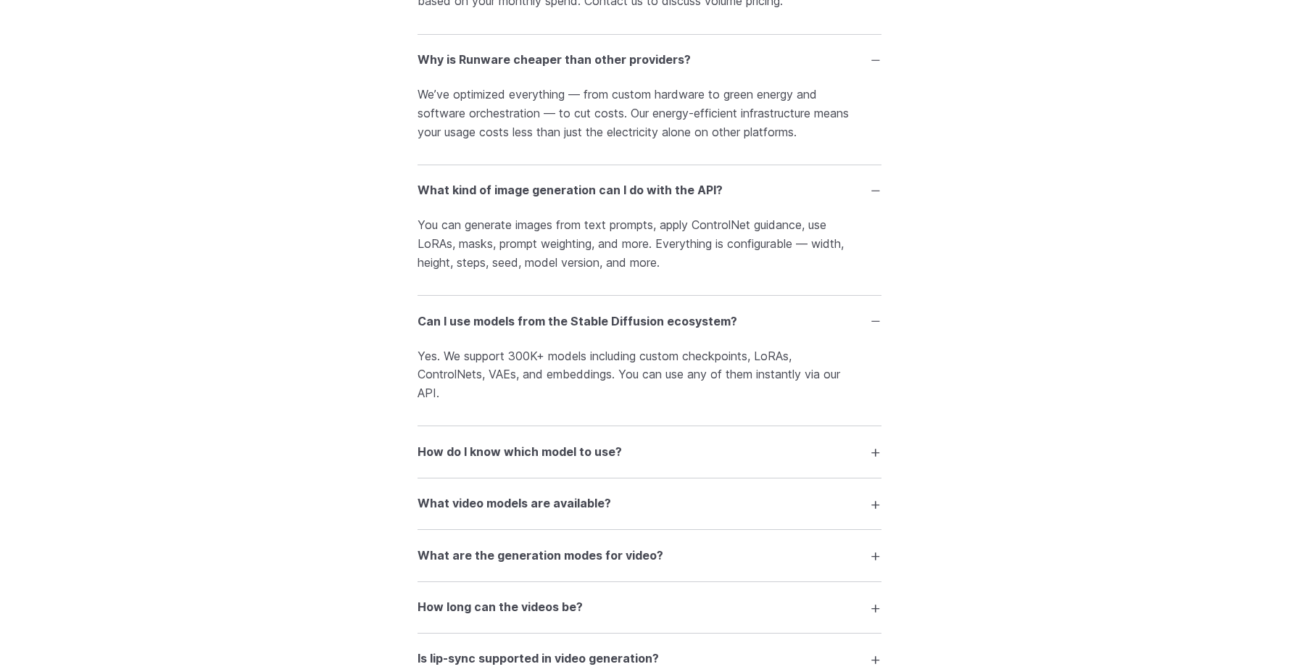
click at [455, 462] on h3 "How do I know which model to use?" at bounding box center [520, 452] width 204 height 19
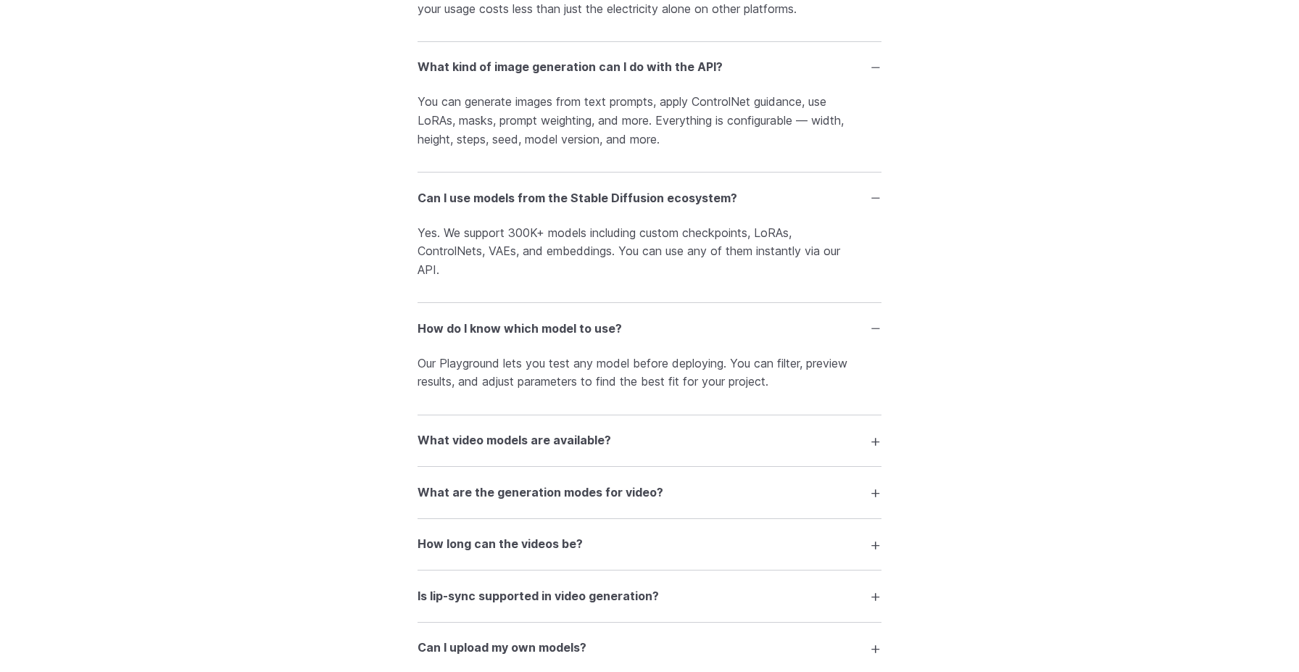
scroll to position [2934, 0]
click at [453, 449] on h3 "What video models are available?" at bounding box center [515, 440] width 194 height 19
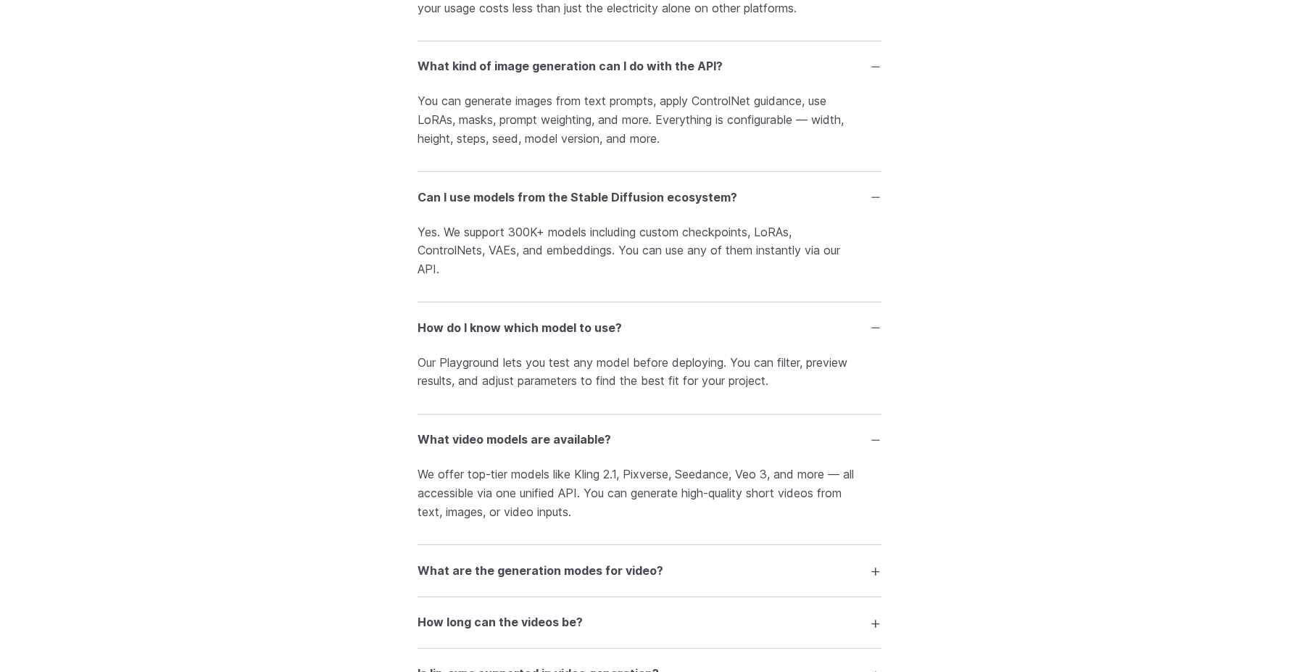
click at [489, 580] on h3 "What are the generation modes for video?" at bounding box center [541, 571] width 246 height 19
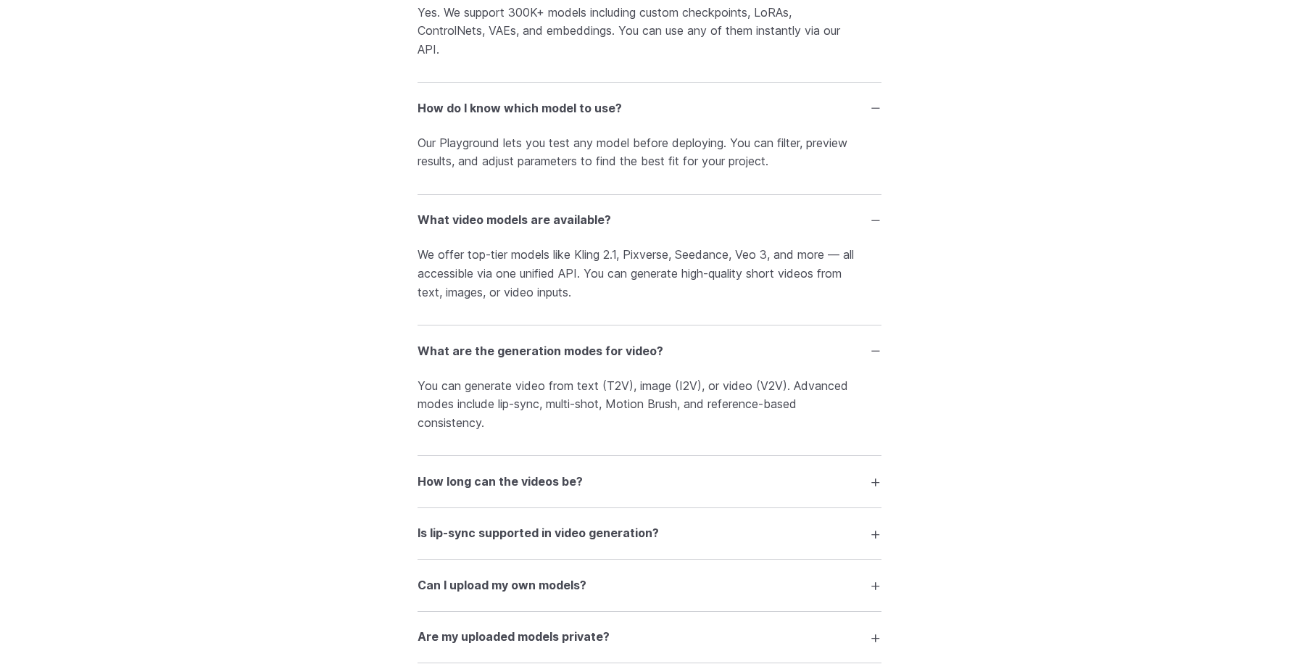
scroll to position [3162, 0]
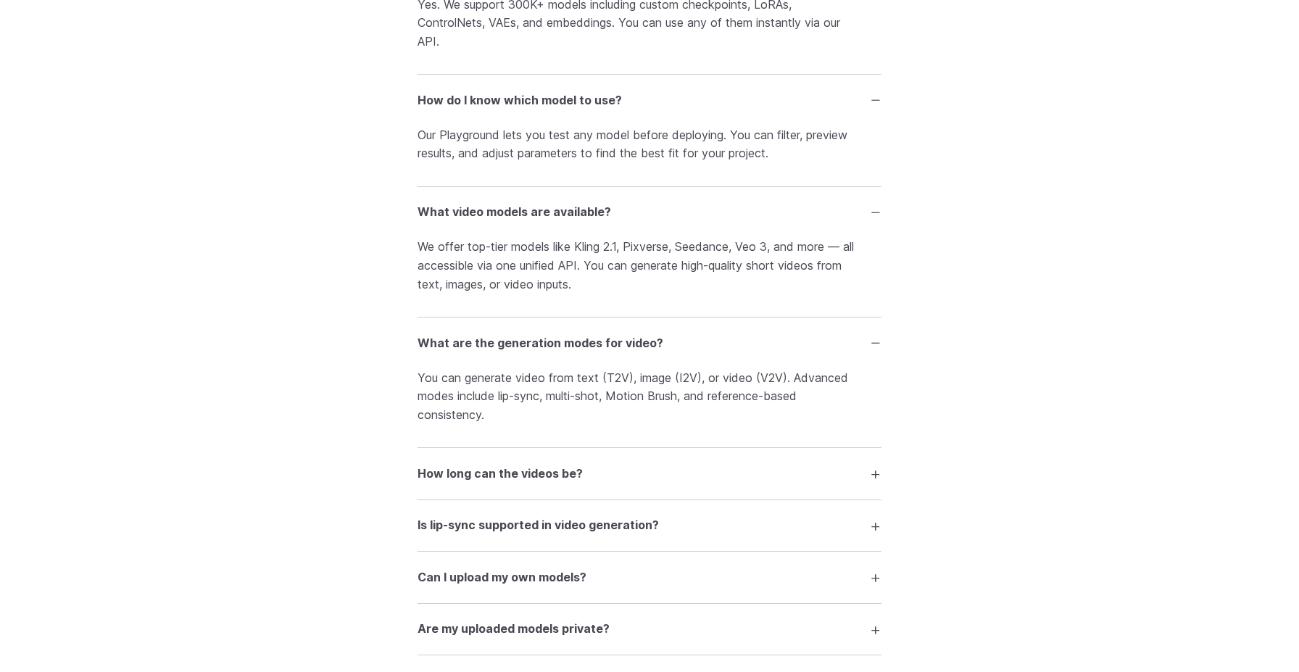
click at [486, 484] on h3 "How long can the videos be?" at bounding box center [500, 474] width 165 height 19
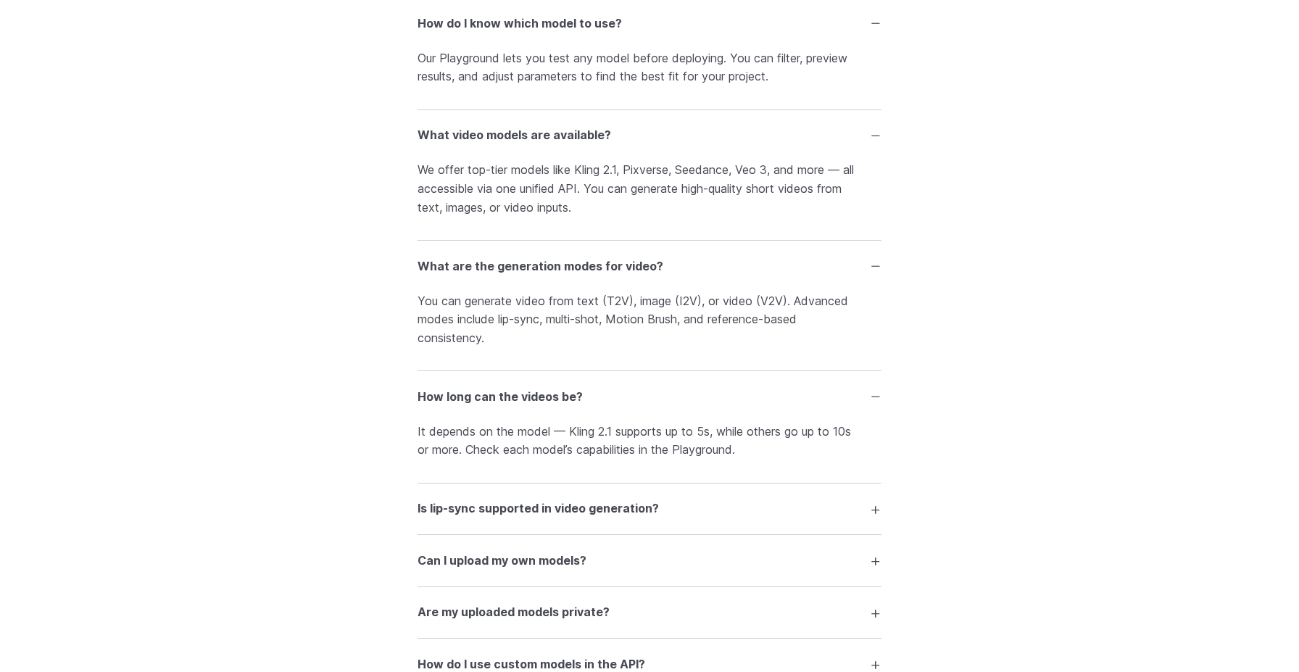
scroll to position [3250, 0]
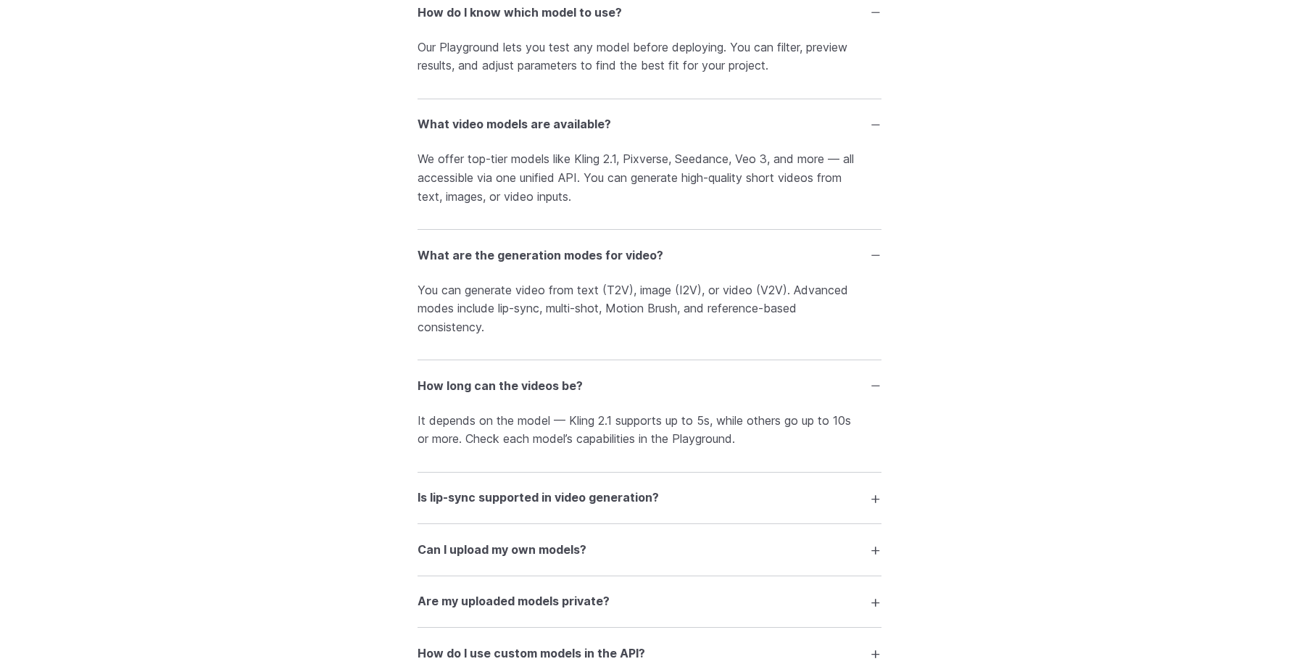
click at [483, 506] on h3 "Is lip-sync supported in video generation?" at bounding box center [538, 498] width 241 height 19
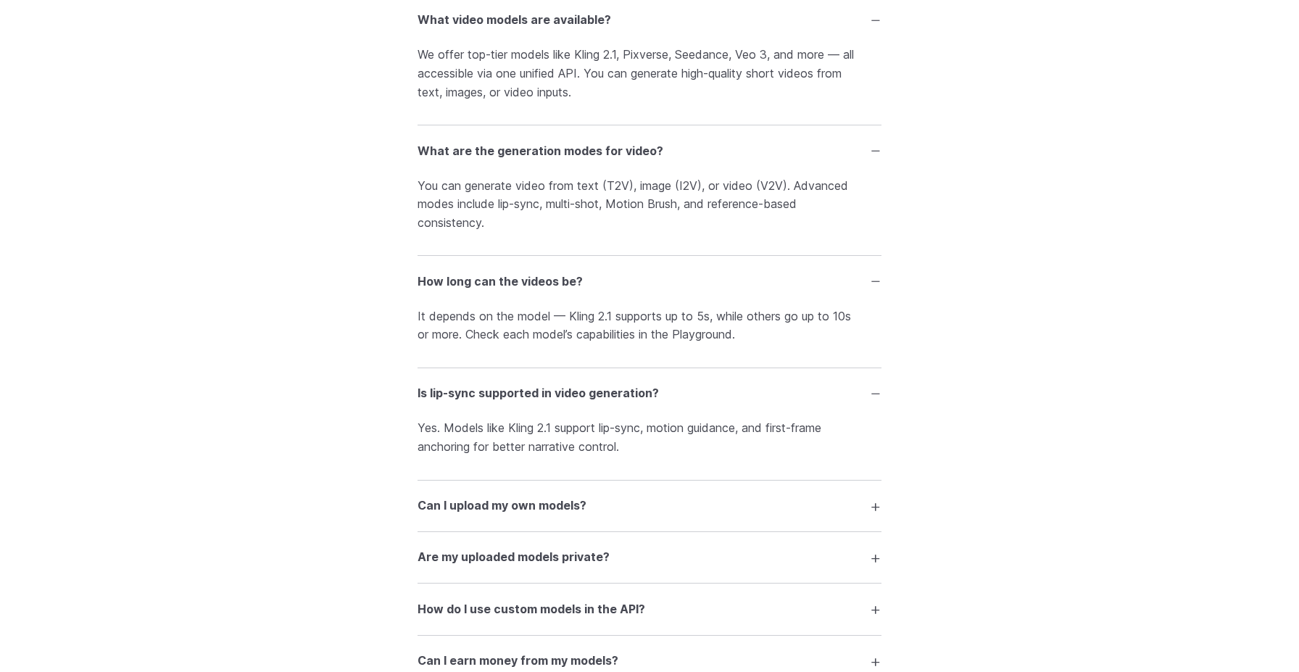
scroll to position [3356, 0]
click at [462, 513] on h3 "Can I upload my own models?" at bounding box center [502, 503] width 169 height 19
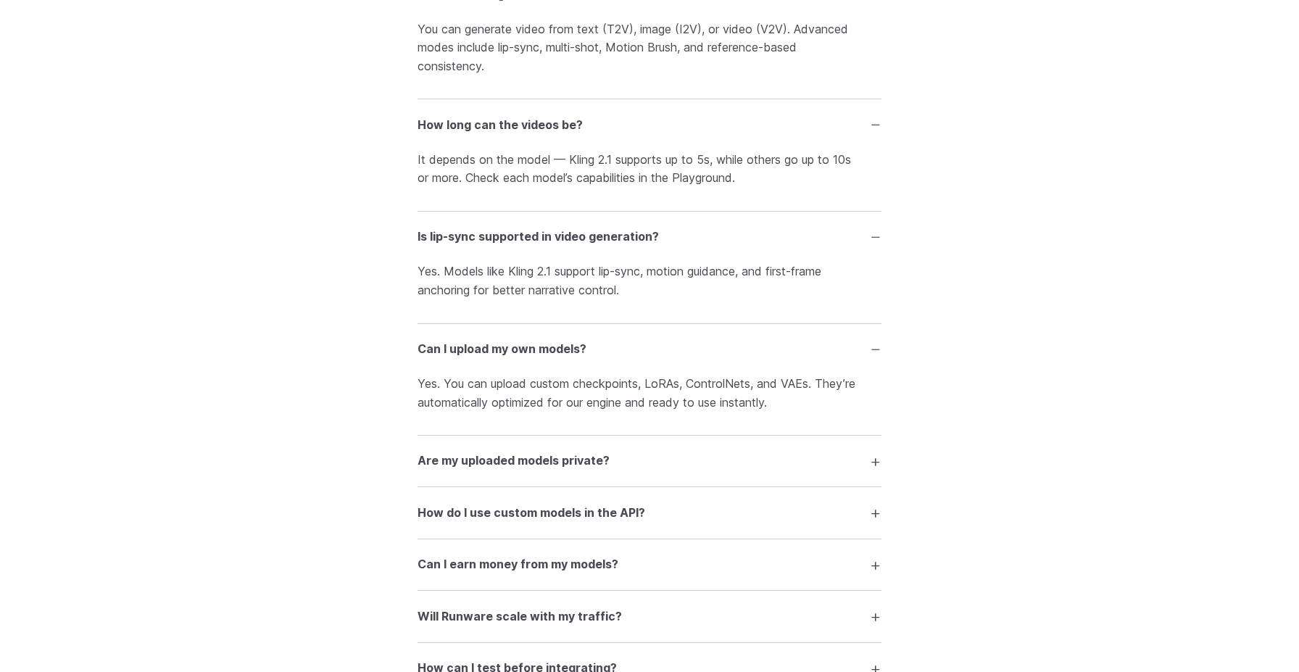
scroll to position [3523, 0]
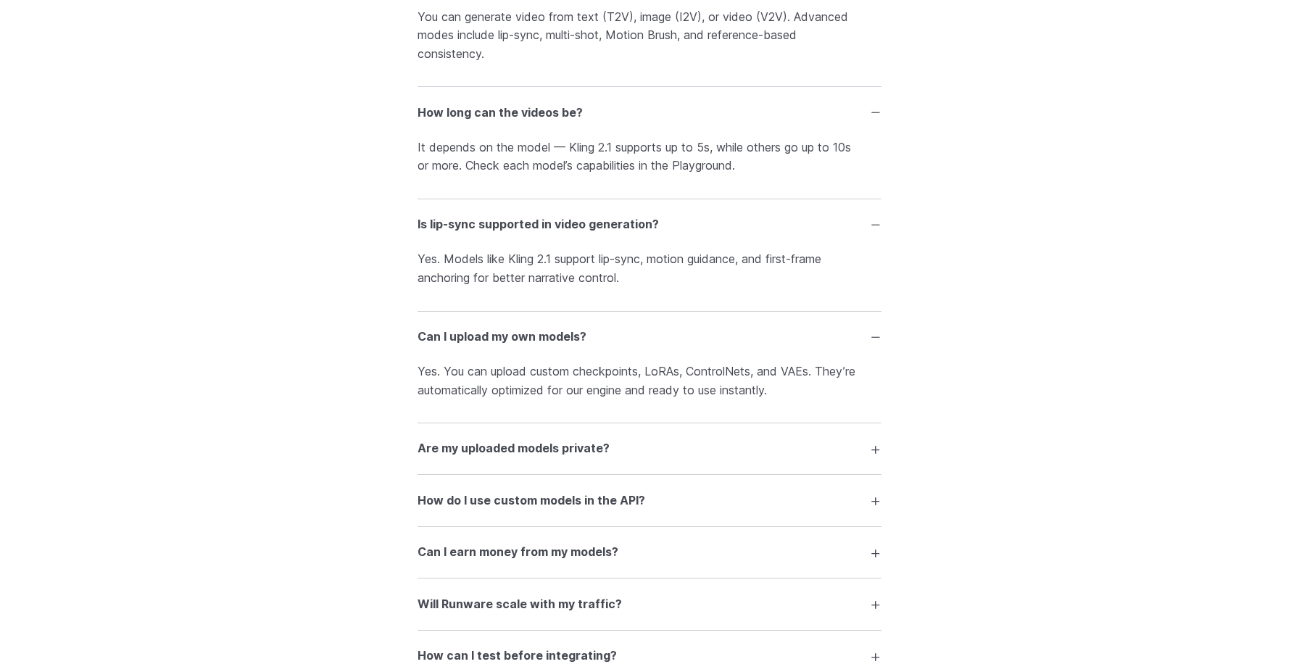
click at [484, 458] on h3 "Are my uploaded models private?" at bounding box center [514, 448] width 192 height 19
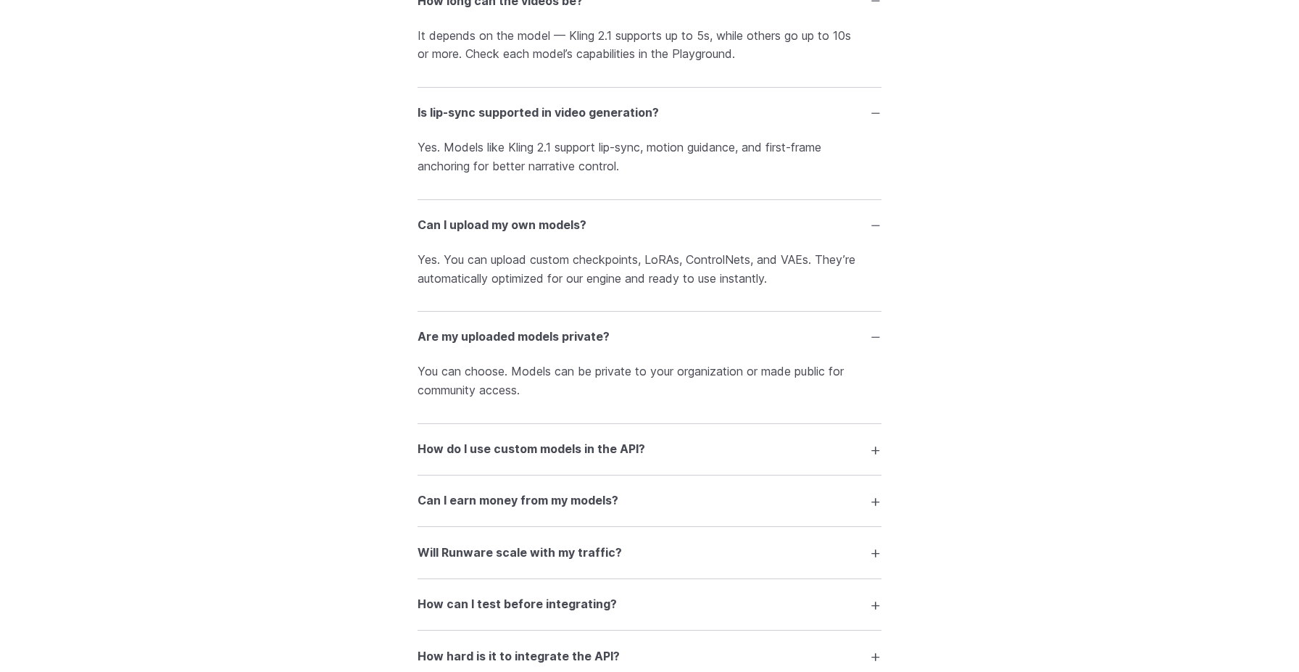
scroll to position [3642, 0]
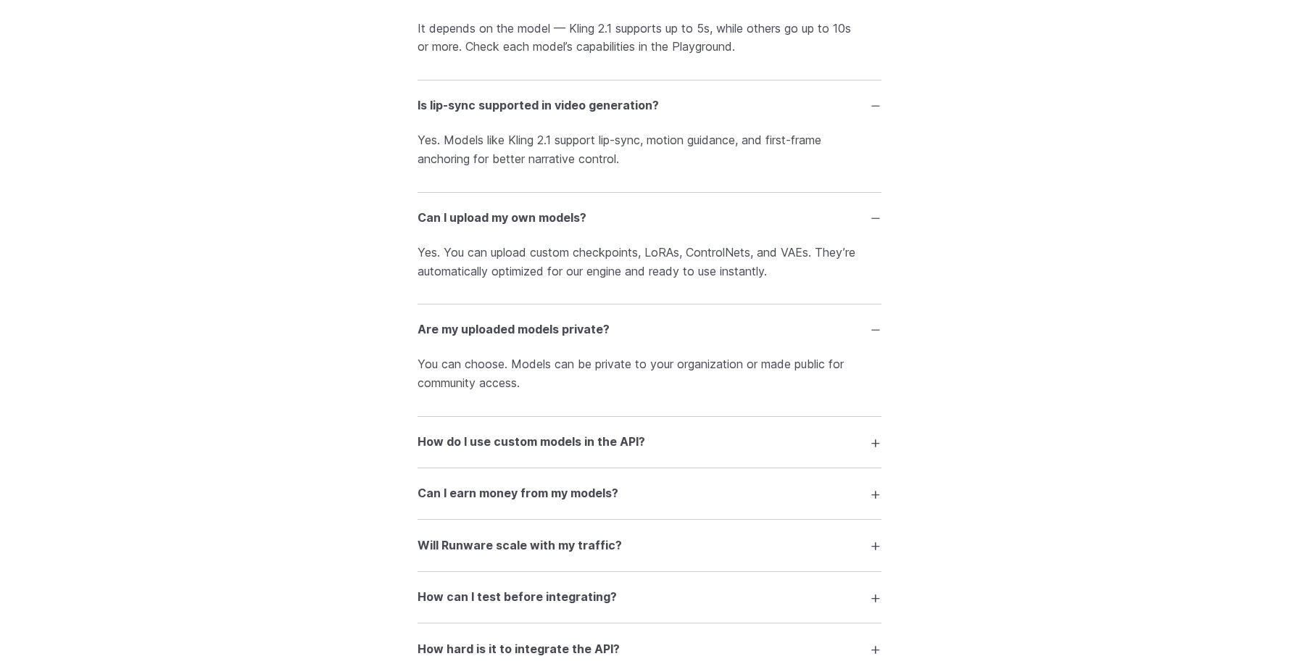
click at [494, 502] on h3 "Can I earn money from my models?" at bounding box center [518, 493] width 201 height 19
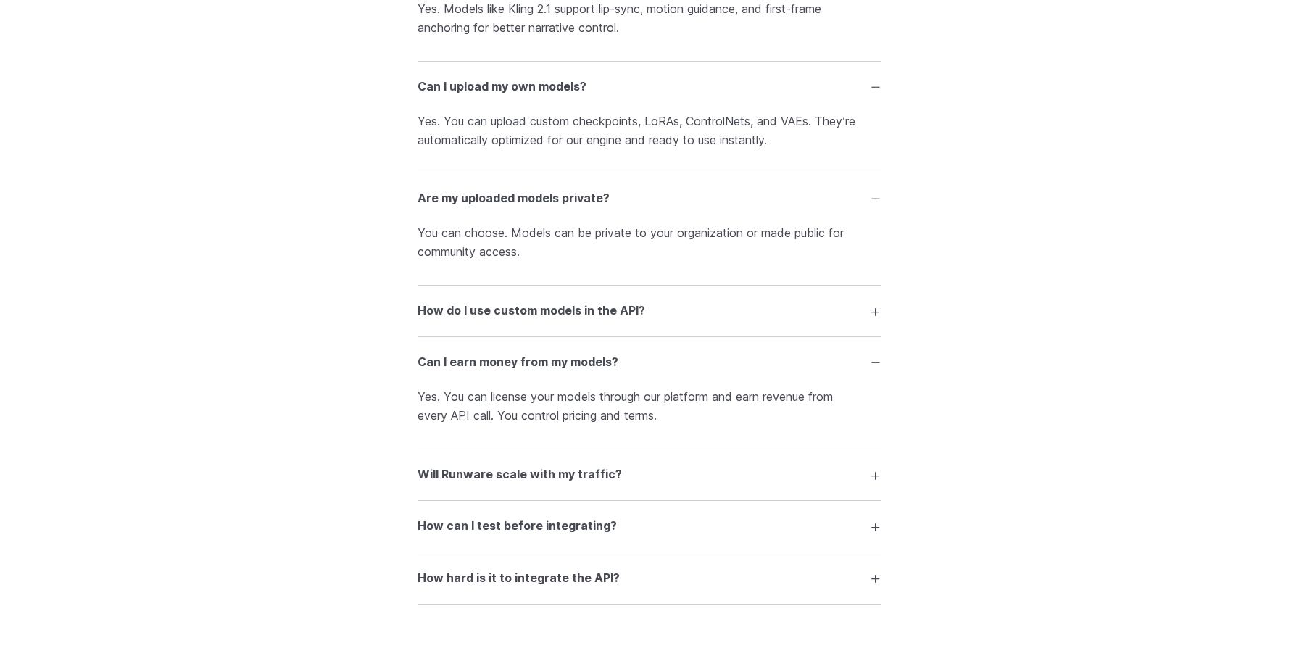
scroll to position [3776, 0]
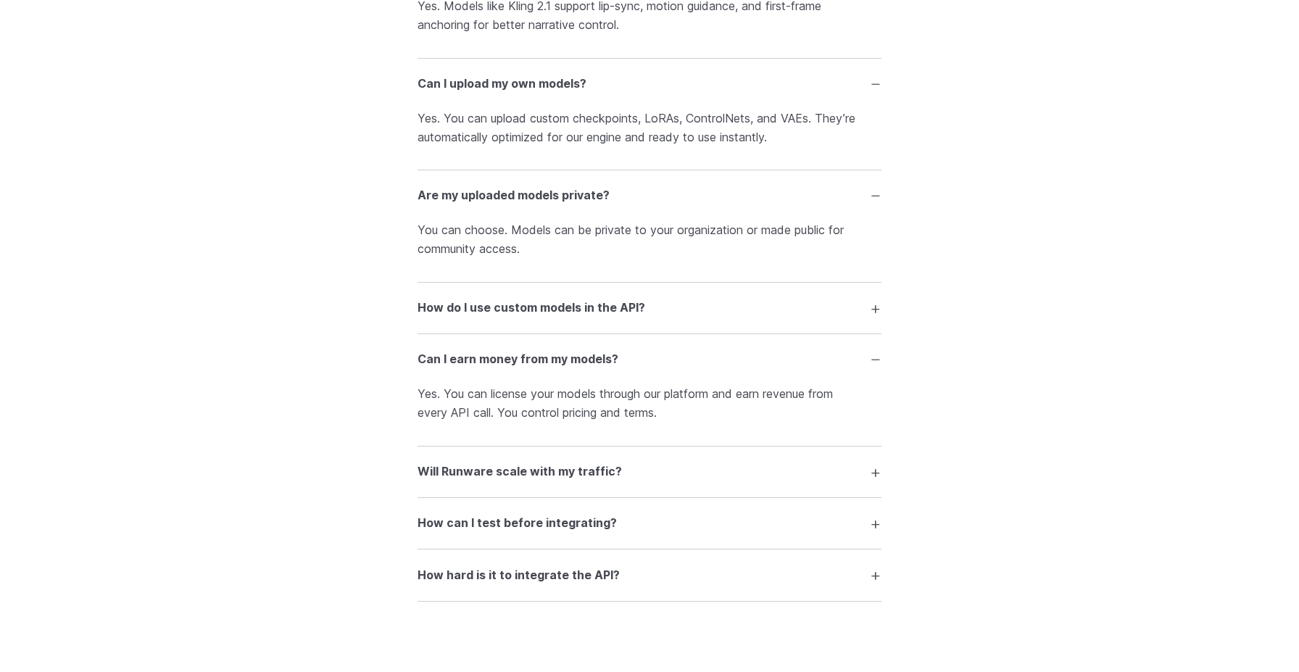
click at [494, 481] on h3 "Will Runware scale with my traffic?" at bounding box center [520, 471] width 204 height 19
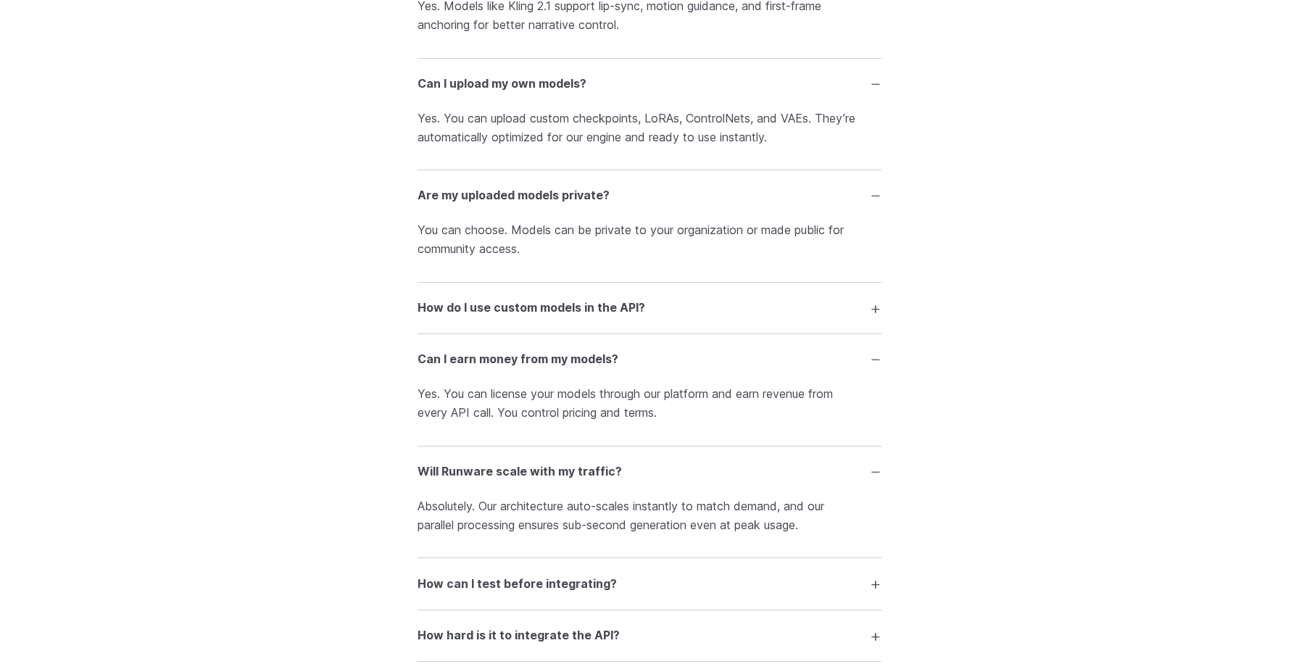
click at [481, 589] on h3 "How can I test before integrating?" at bounding box center [517, 584] width 199 height 19
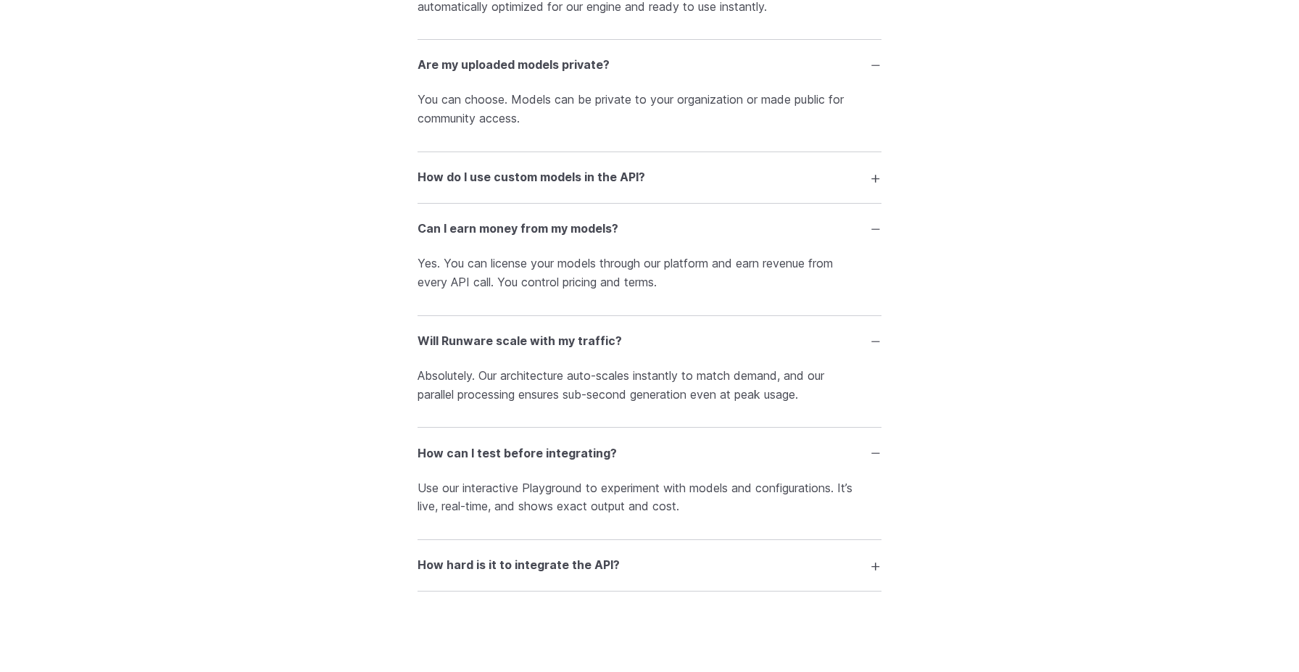
scroll to position [3922, 0]
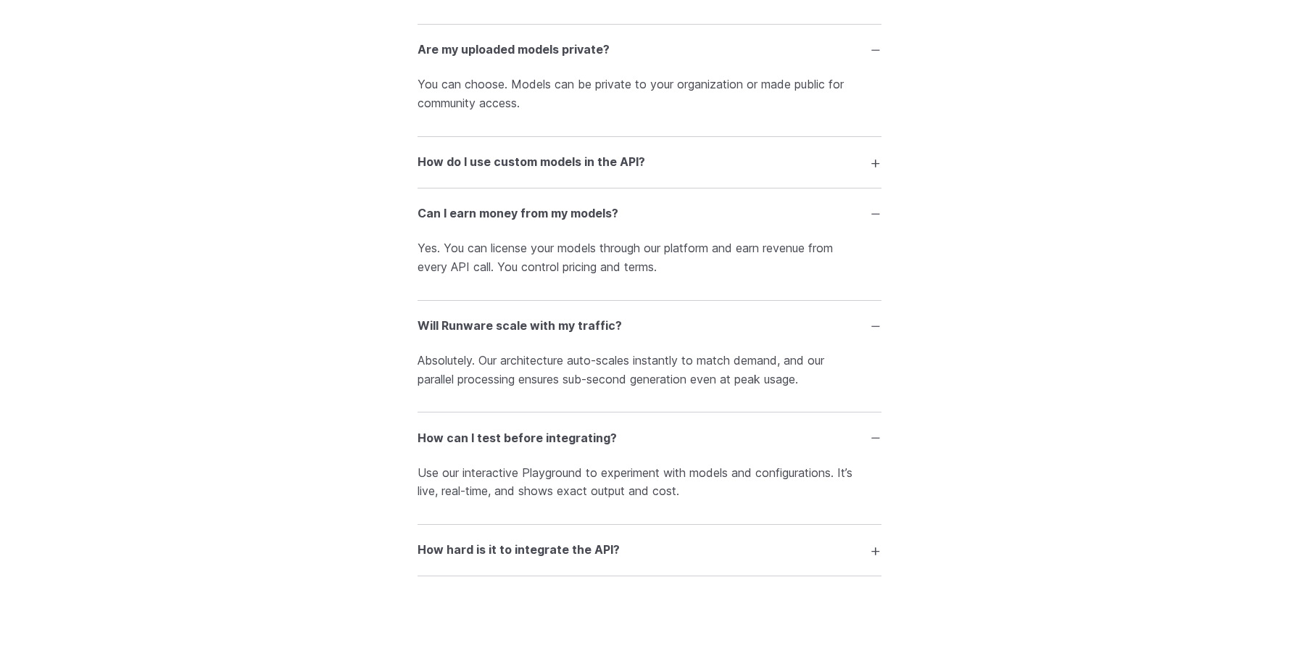
click at [481, 560] on h3 "How hard is it to integrate the API?" at bounding box center [519, 550] width 202 height 19
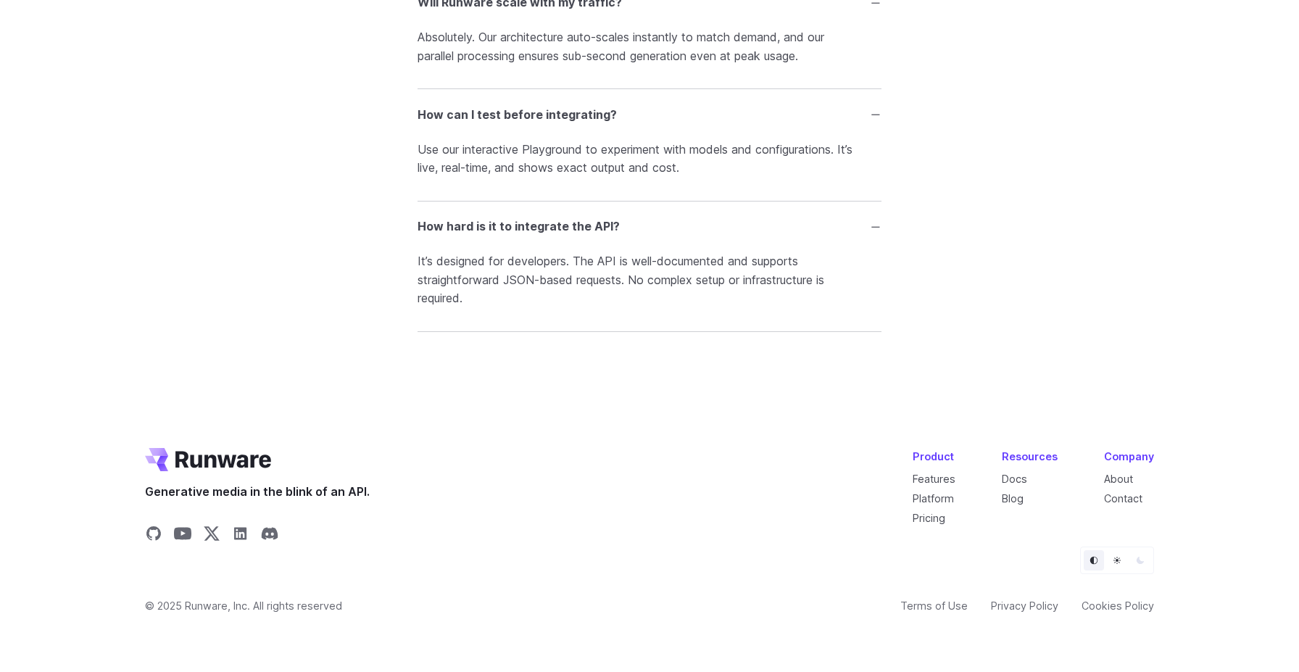
scroll to position [4261, 0]
click at [930, 481] on link "Features" at bounding box center [934, 479] width 43 height 12
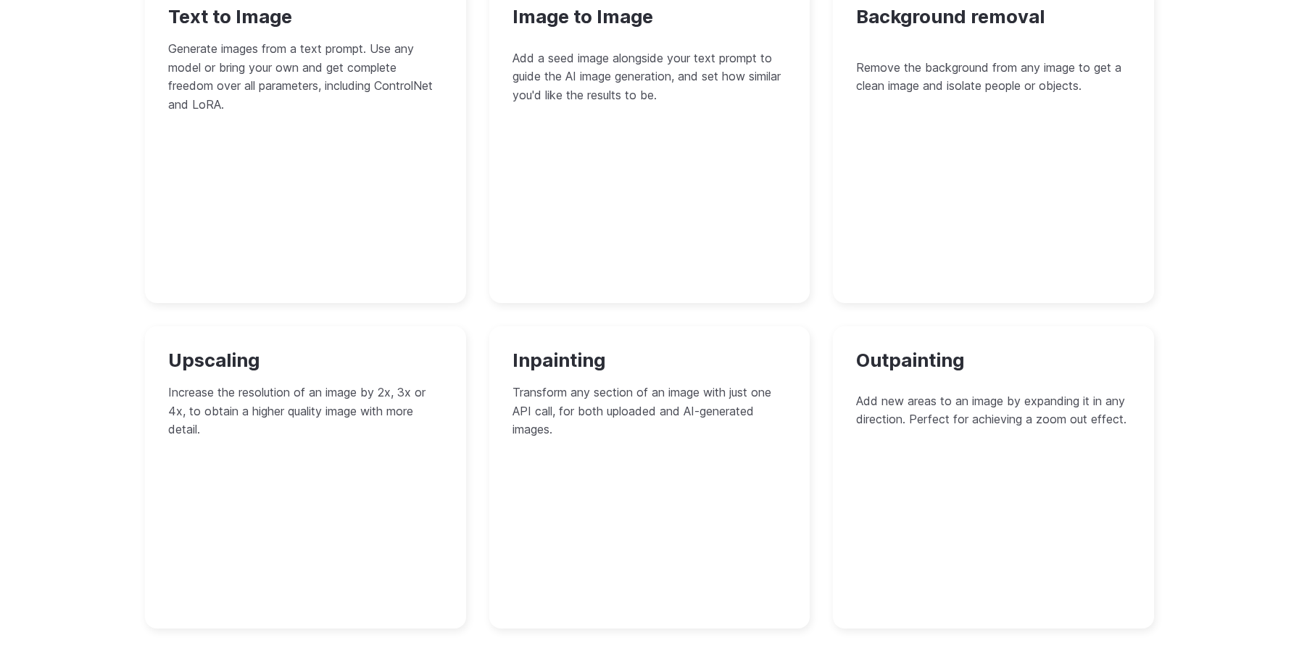
scroll to position [1421, 0]
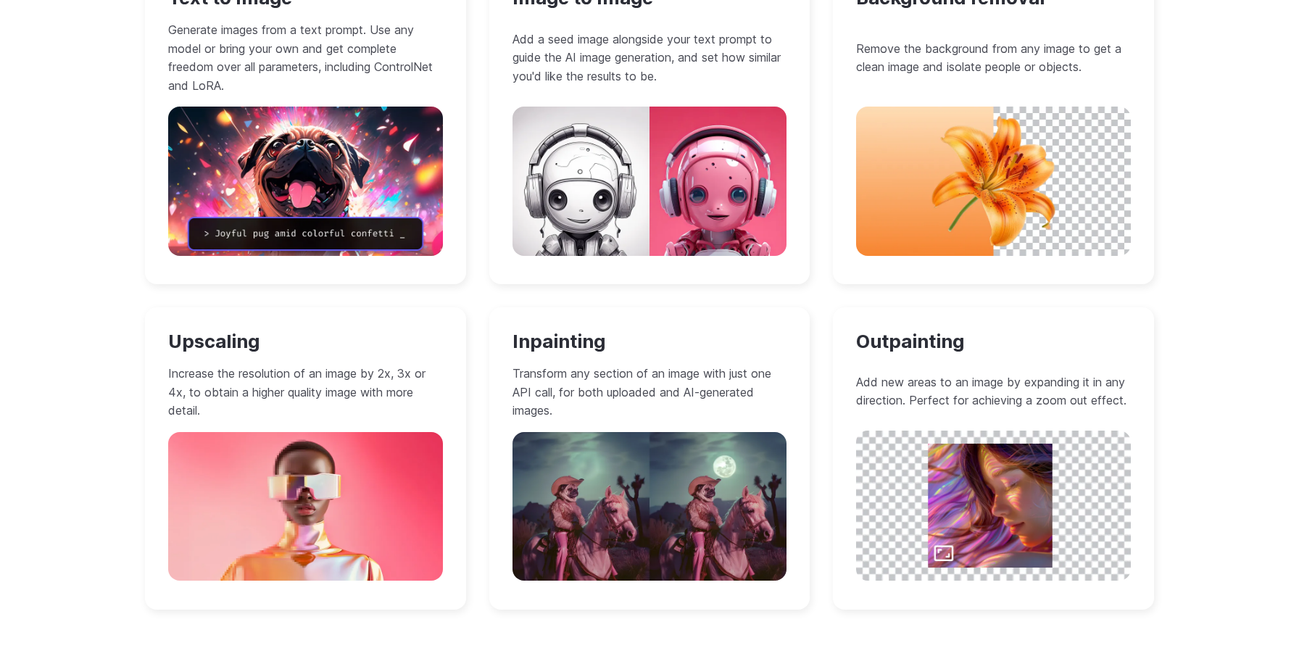
click at [687, 323] on div "Inpainting Transform any section of an image with just one API call, for both u…" at bounding box center [649, 458] width 321 height 302
click at [913, 331] on h3 "Outpainting" at bounding box center [993, 342] width 275 height 22
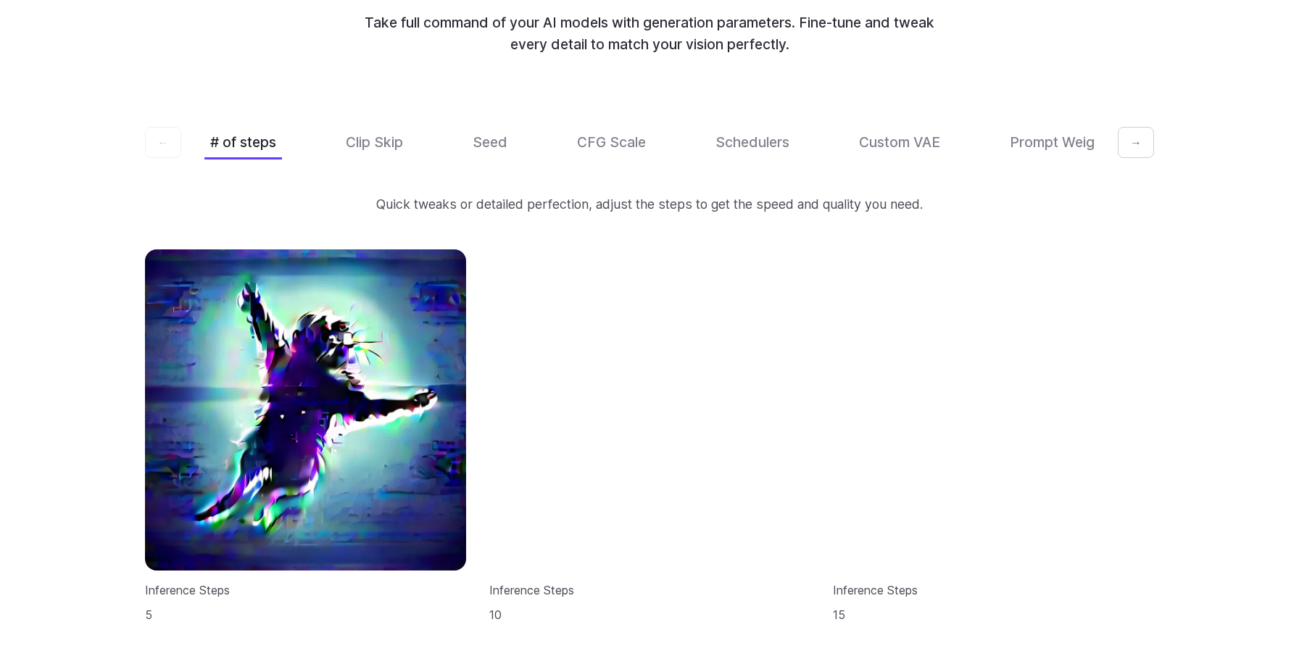
scroll to position [4420, 0]
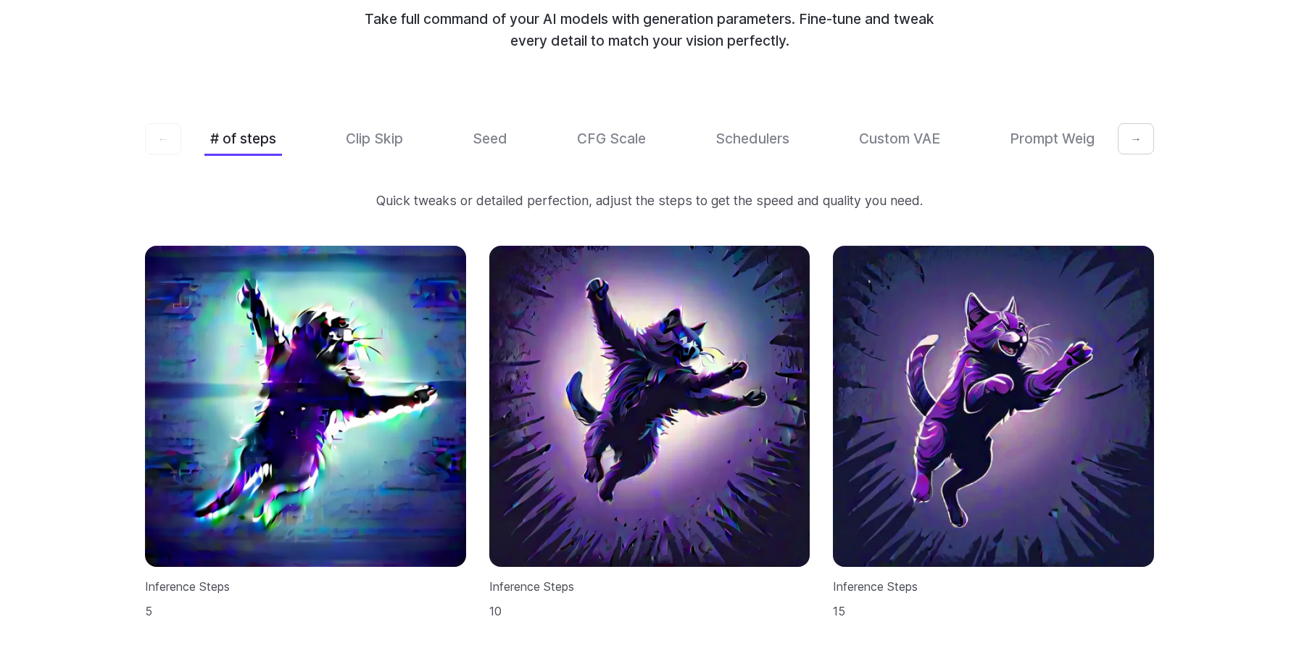
click at [499, 191] on p "Quick tweaks or detailed perfection, adjust the steps to get the speed and qual…" at bounding box center [649, 201] width 1009 height 20
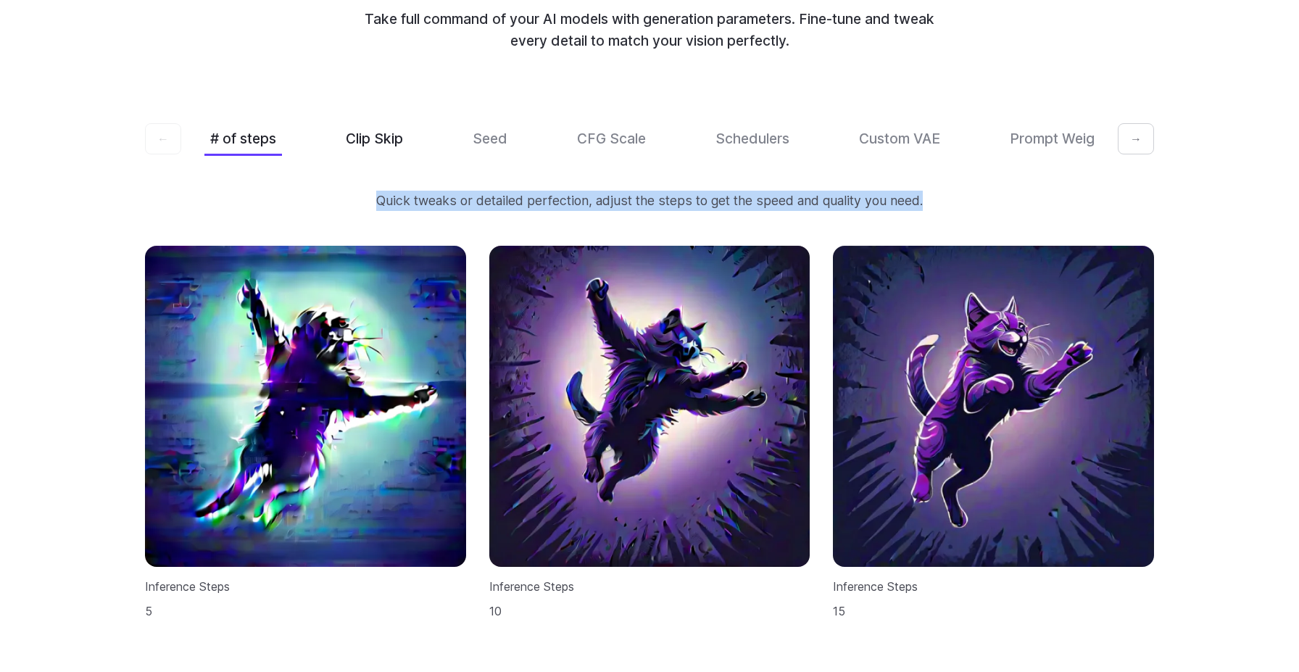
click at [383, 122] on button "Clip Skip" at bounding box center [374, 139] width 69 height 34
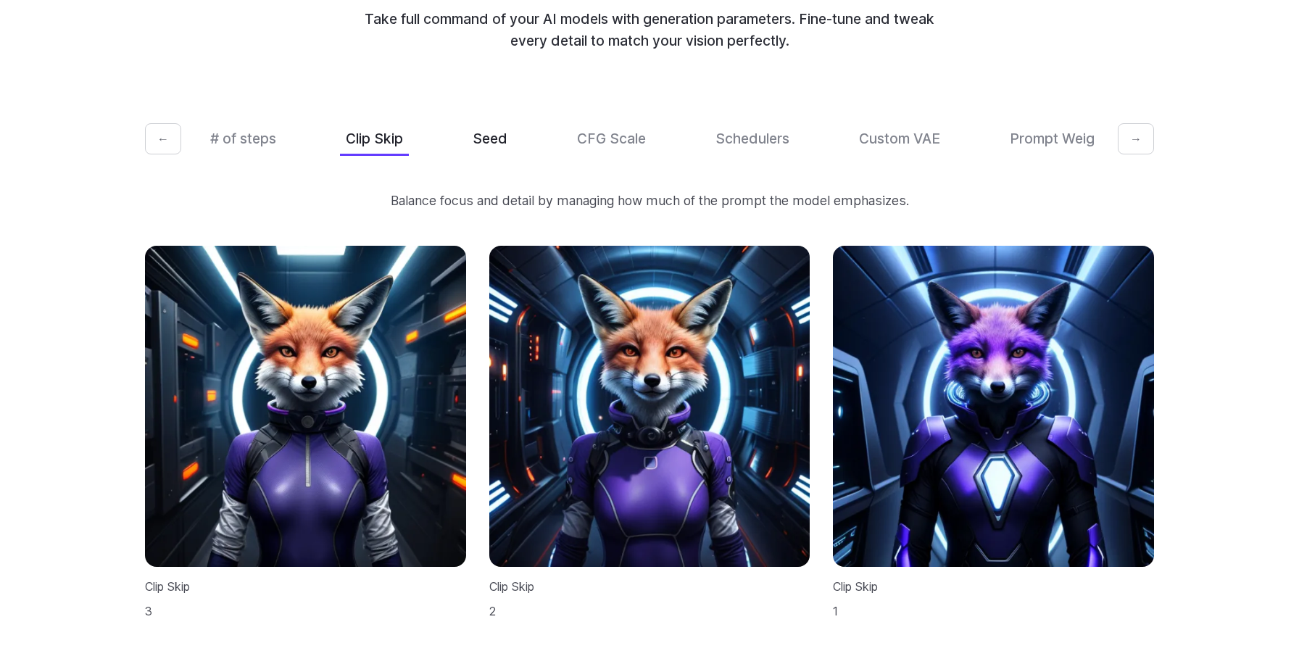
click at [485, 122] on button "Seed" at bounding box center [490, 139] width 46 height 34
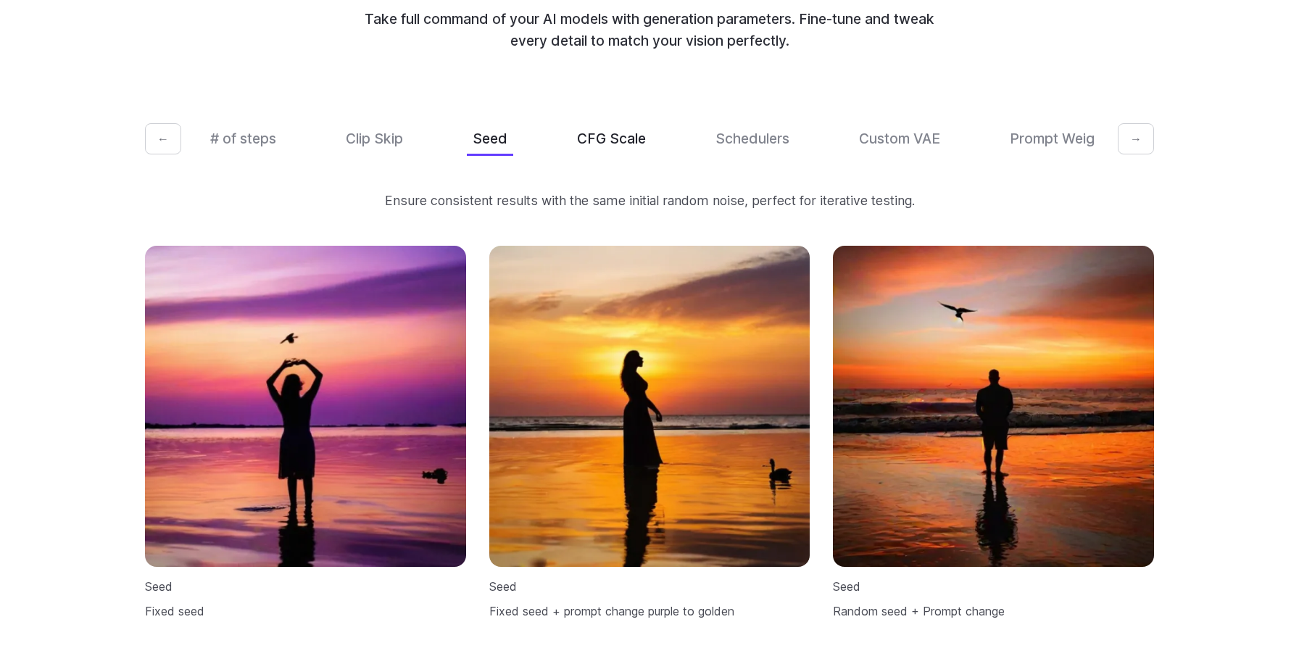
click at [581, 123] on button "CFG Scale" at bounding box center [611, 139] width 80 height 34
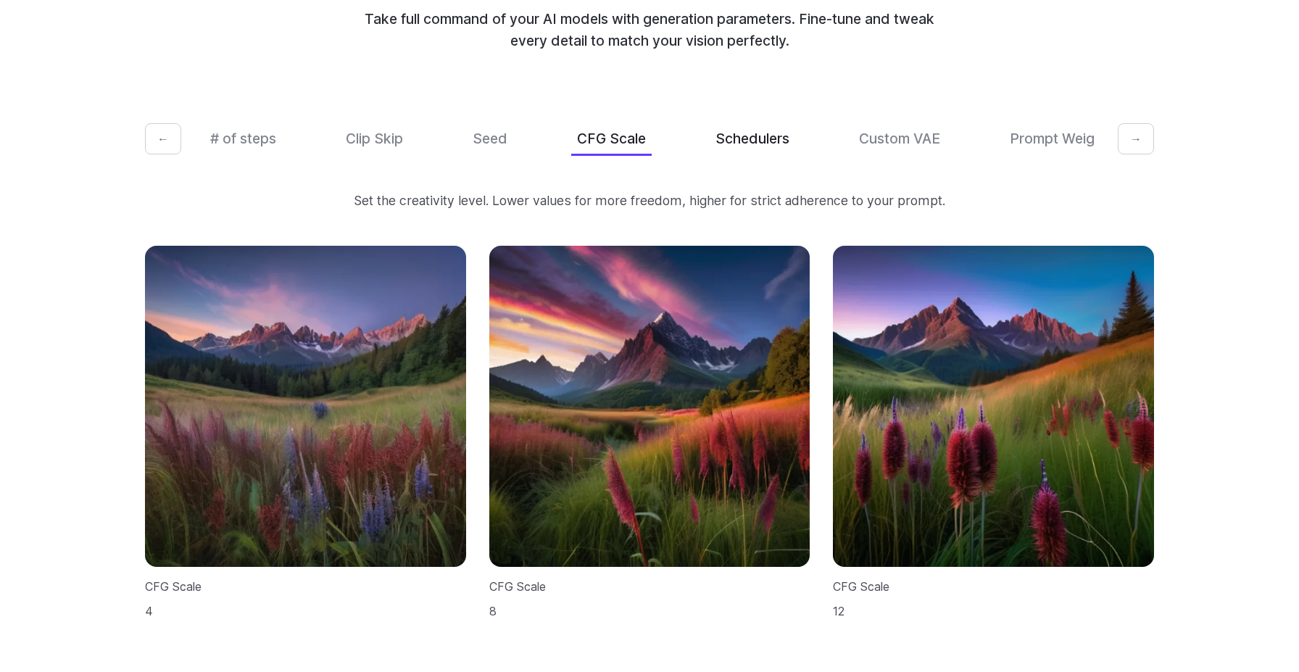
click at [737, 124] on button "Schedulers" at bounding box center [753, 139] width 86 height 34
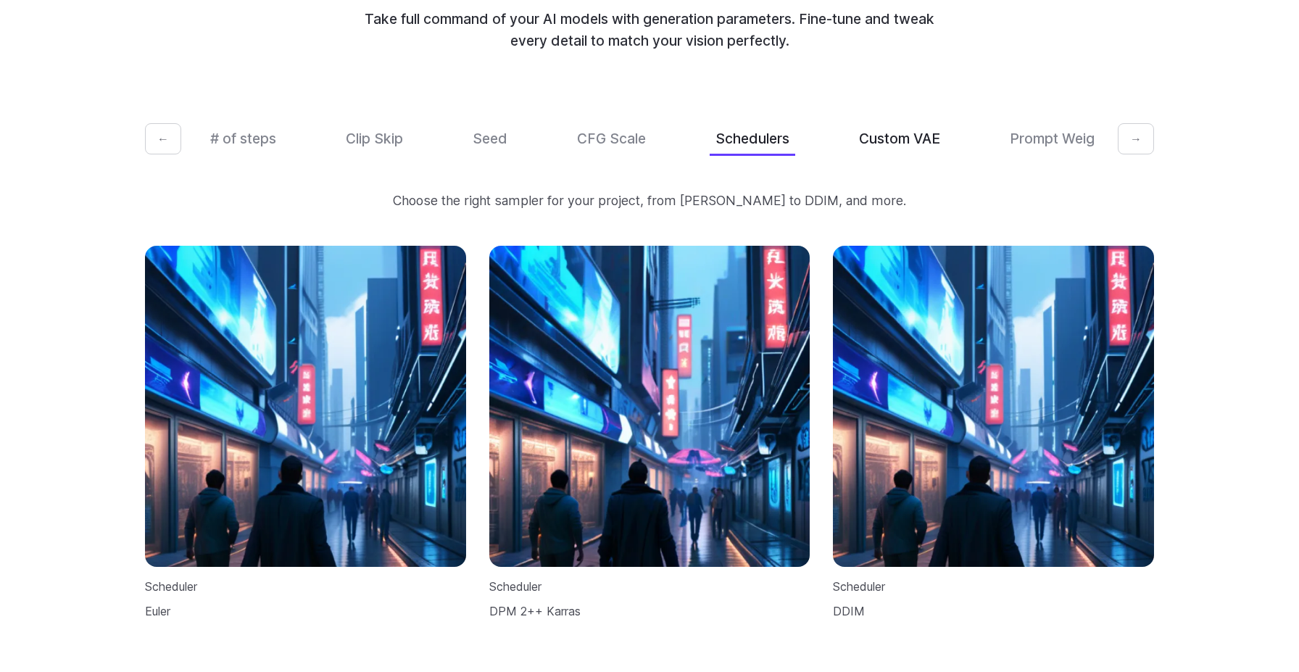
click at [894, 122] on button "Custom VAE" at bounding box center [899, 139] width 93 height 34
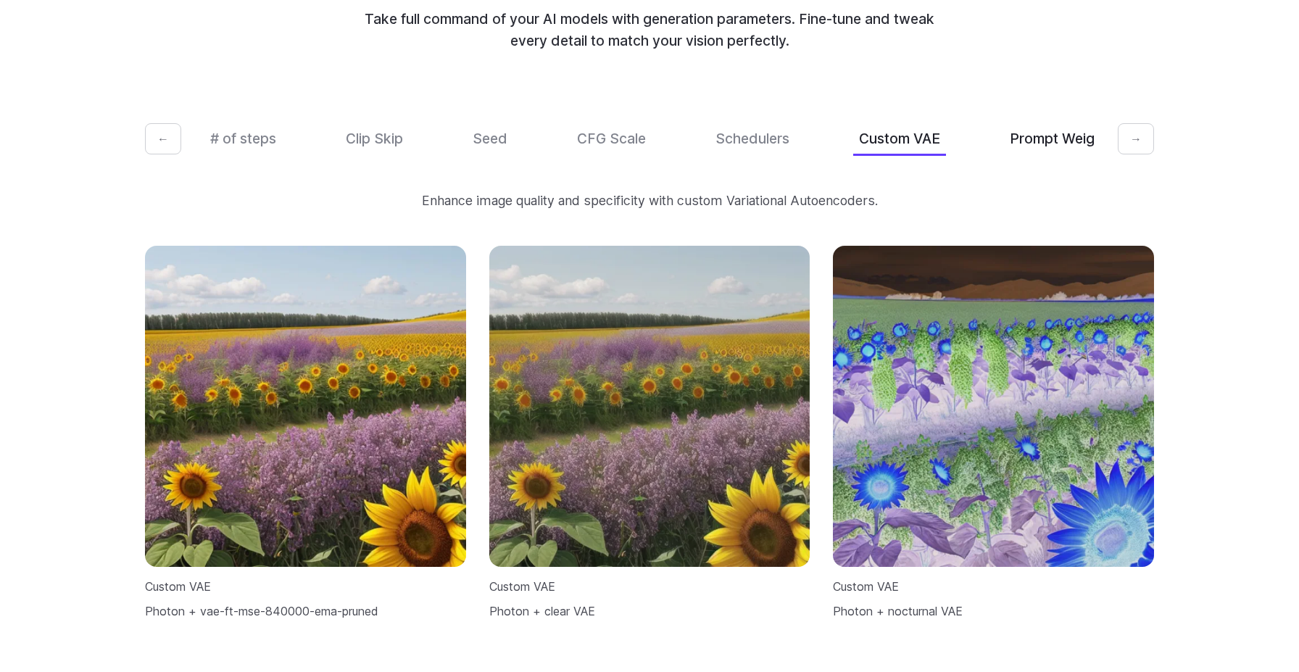
click at [1028, 122] on button "Prompt Weights" at bounding box center [1062, 139] width 117 height 34
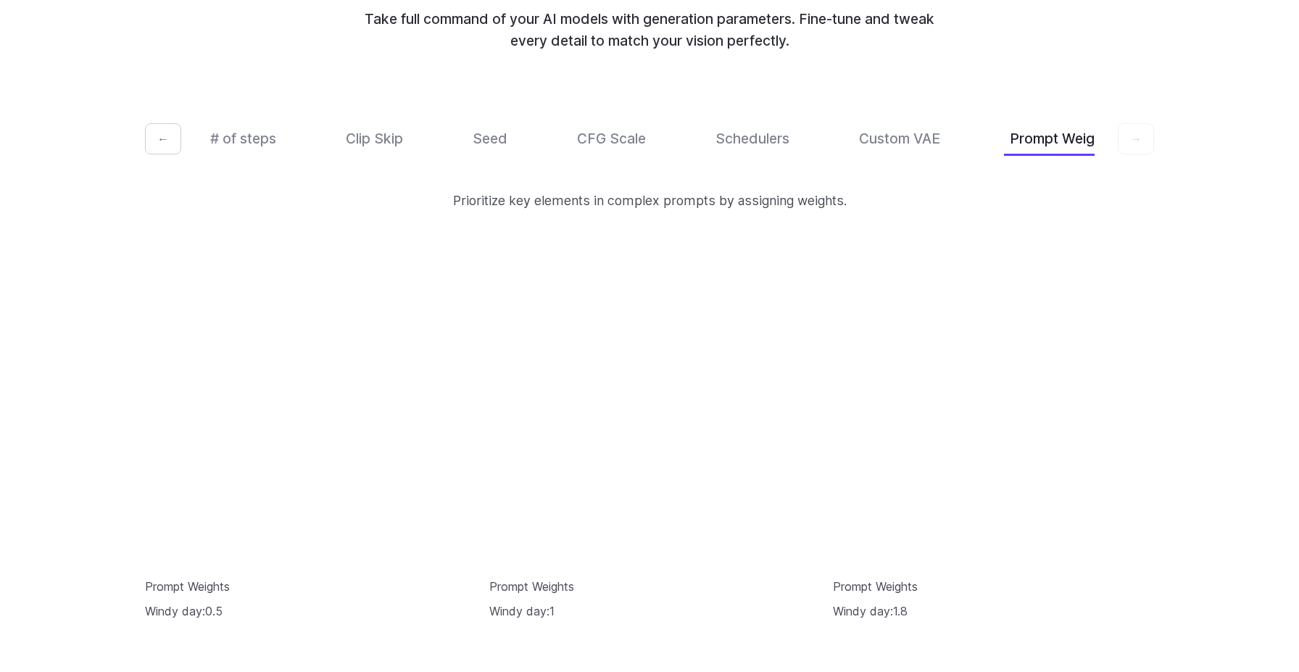
scroll to position [0, 31]
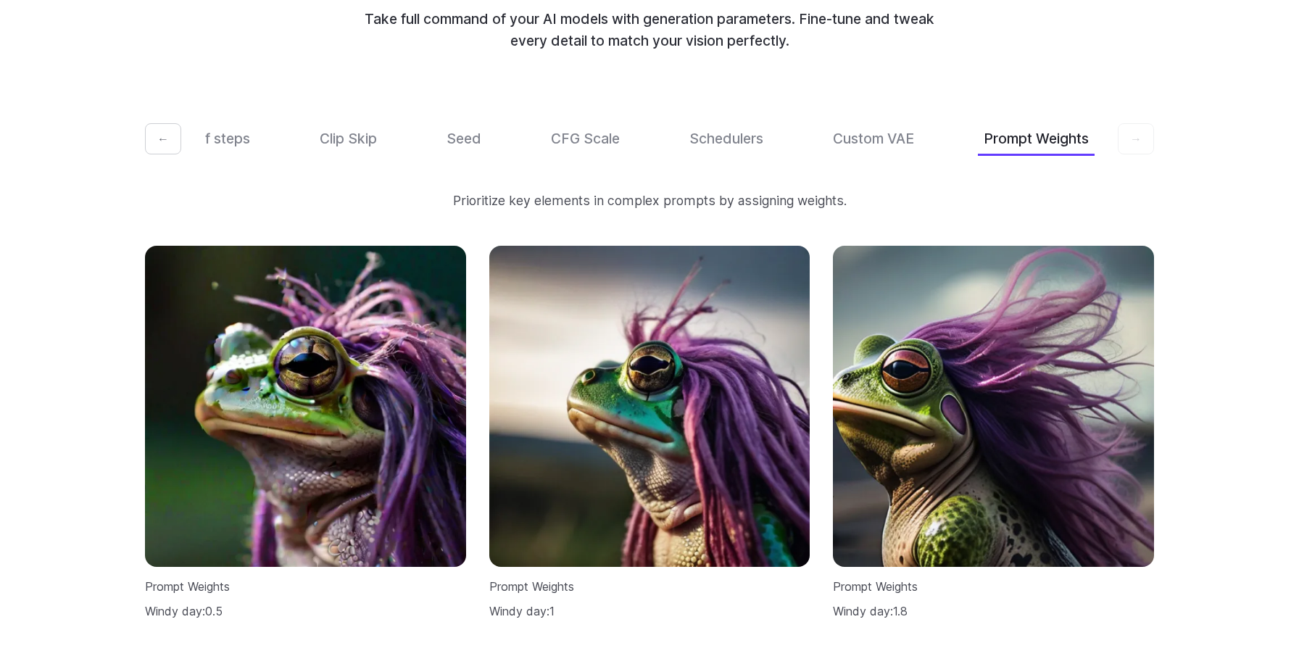
click at [1111, 125] on div "← # of steps Clip Skip Seed CFG Scale Schedulers Custom VAE Prompt Weights →" at bounding box center [649, 139] width 1009 height 34
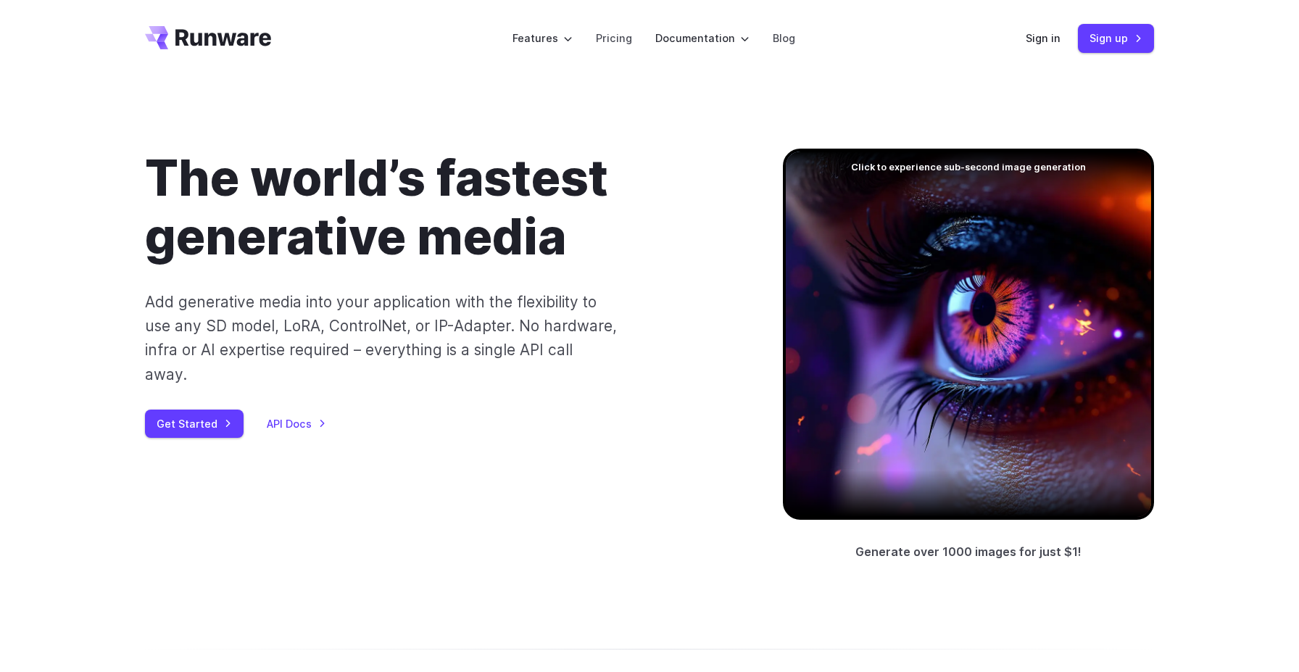
scroll to position [0, 0]
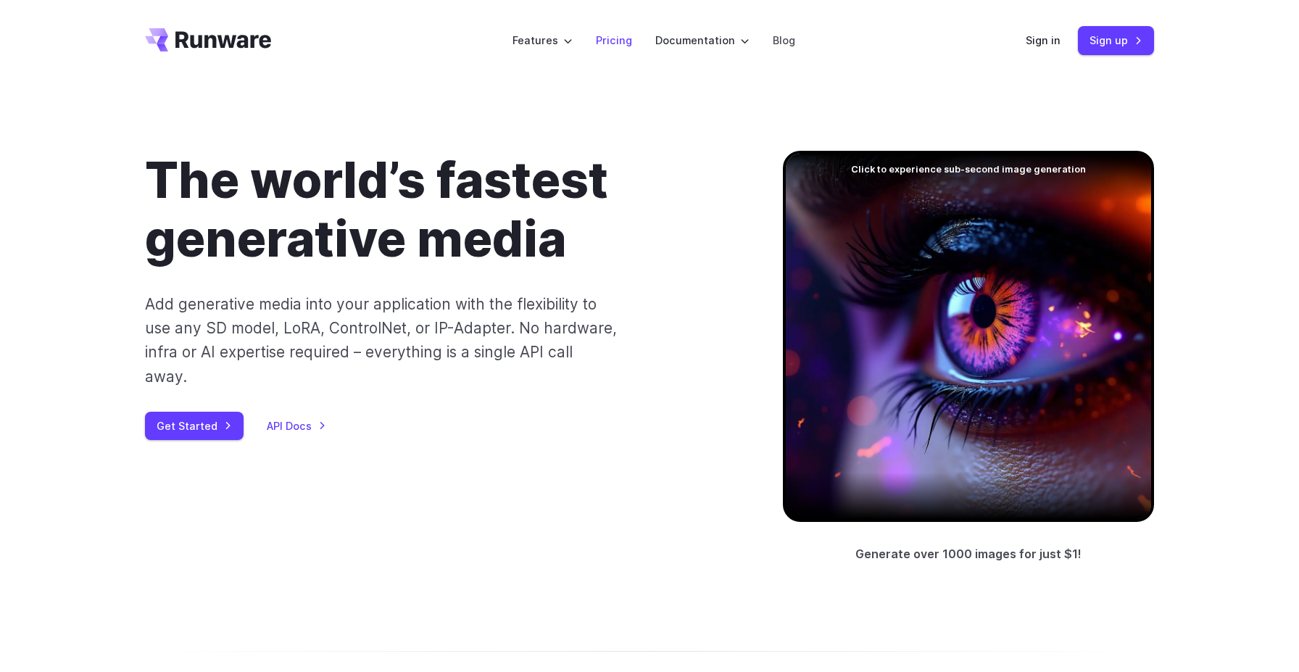
click at [605, 42] on link "Pricing" at bounding box center [614, 40] width 36 height 17
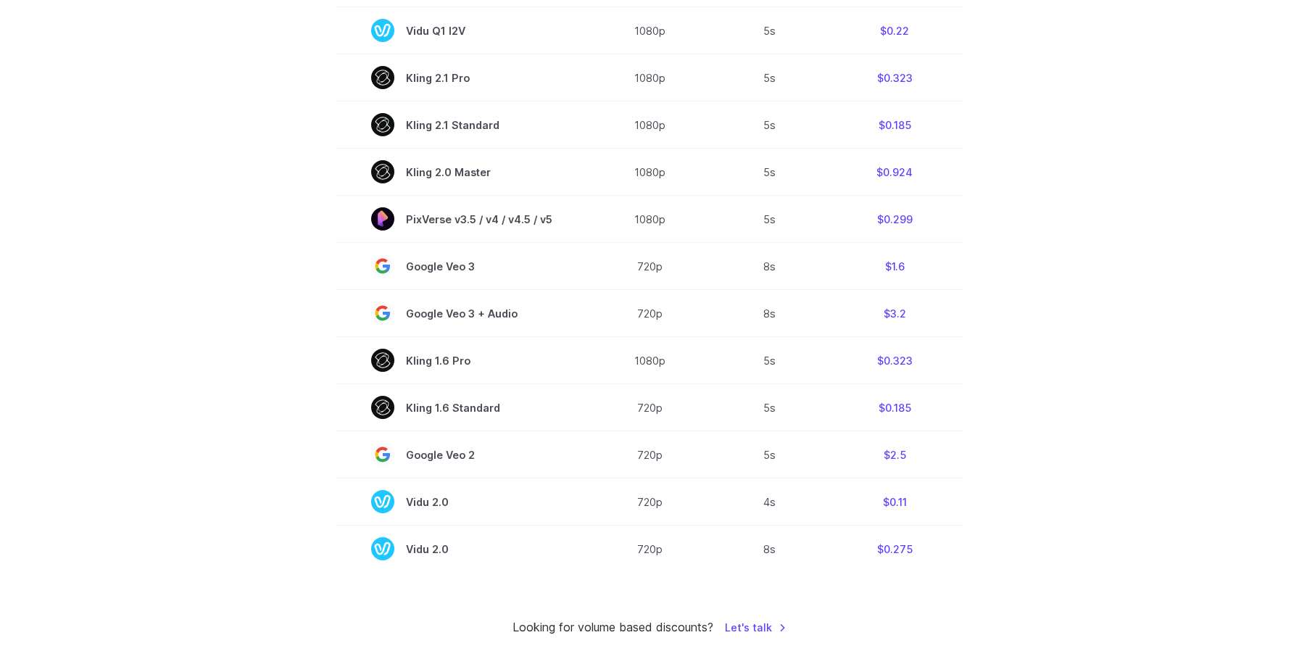
scroll to position [952, 0]
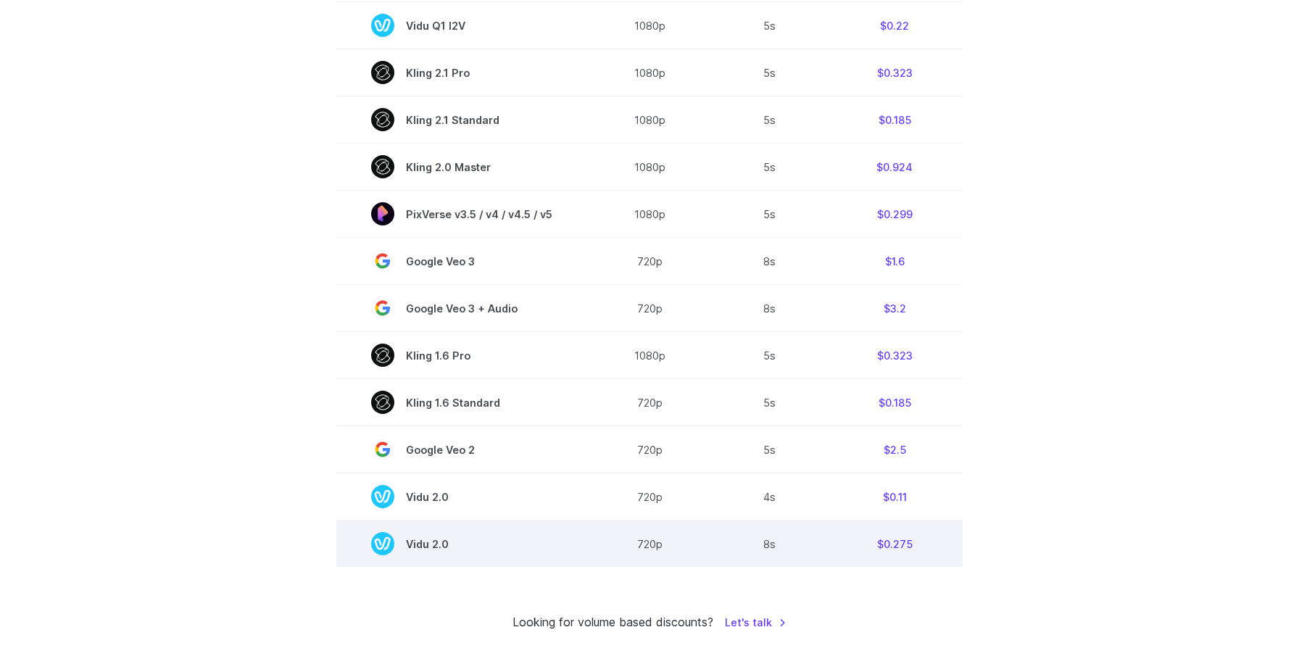
click at [427, 549] on span "Vidu 2.0" at bounding box center [461, 543] width 181 height 23
copy tr "Vidu 2.0"
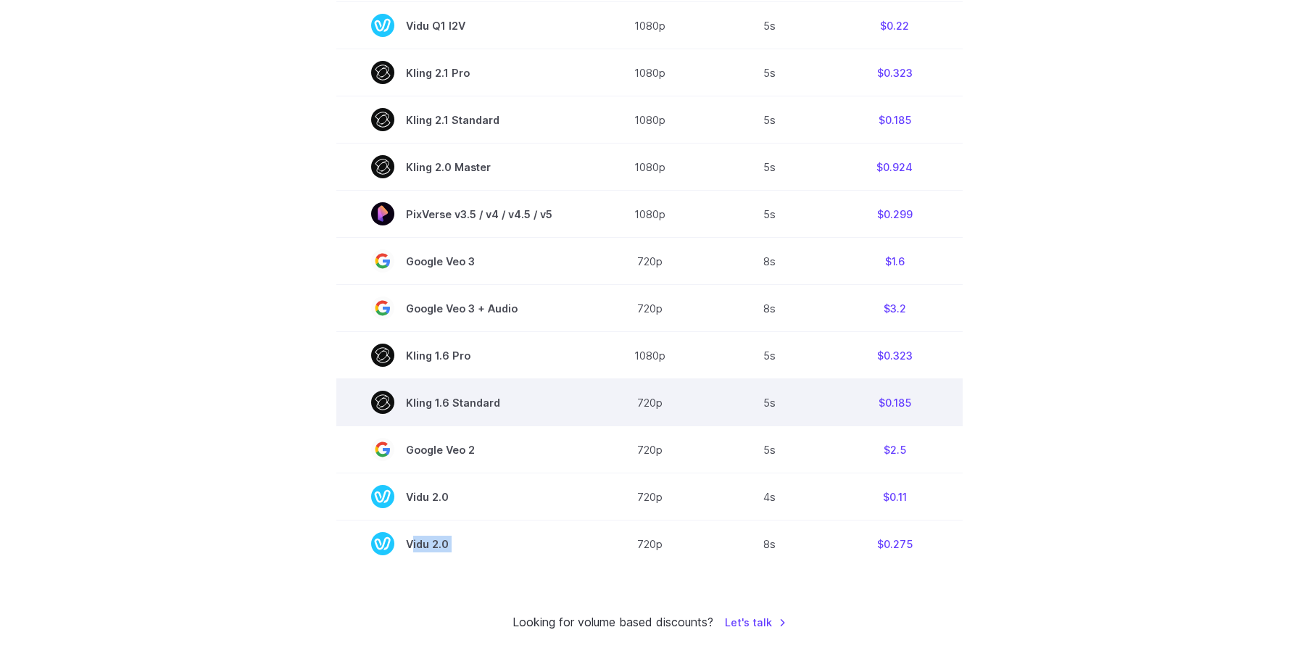
click at [473, 410] on span "Kling 1.6 Standard" at bounding box center [461, 402] width 181 height 23
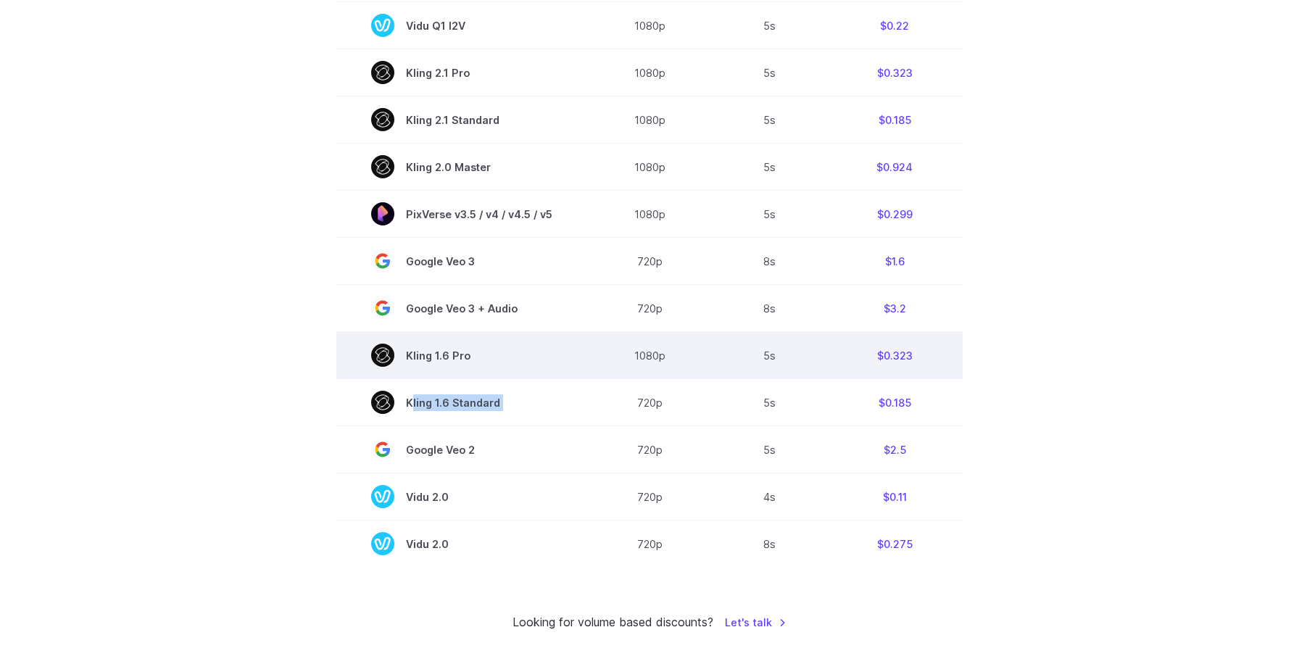
click at [424, 360] on span "Kling 1.6 Pro" at bounding box center [461, 355] width 181 height 23
copy span "[PERSON_NAME] 1.6"
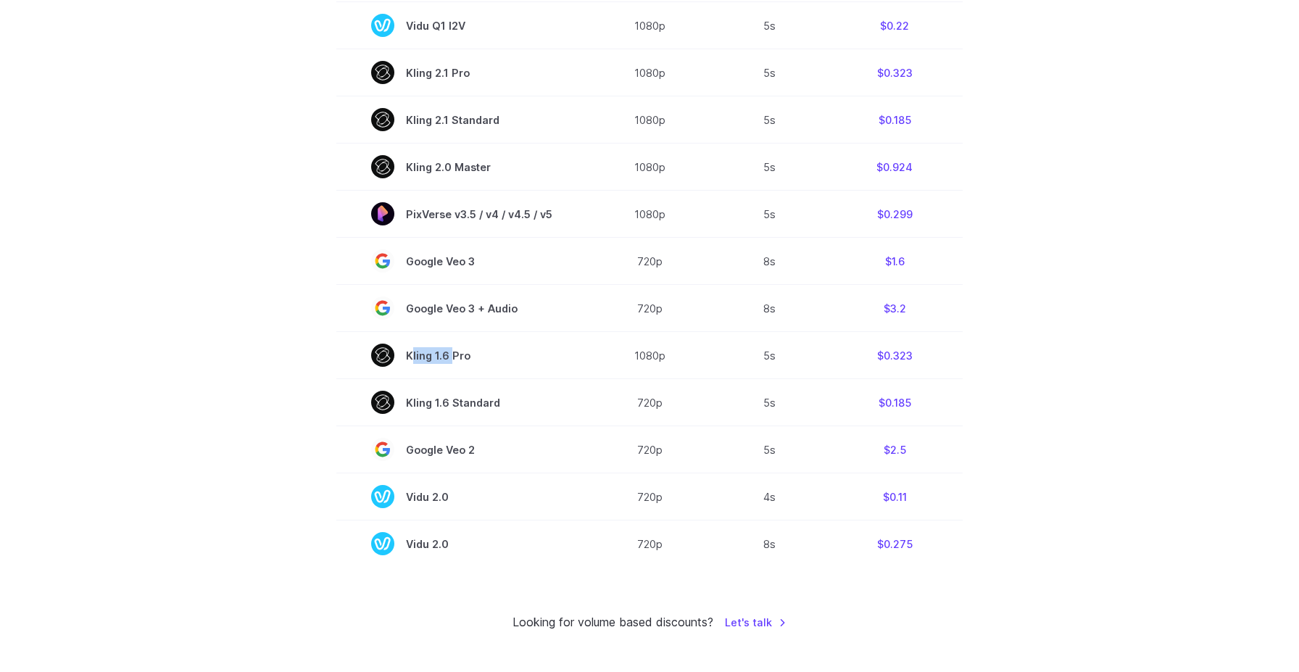
click at [1105, 152] on section "Model Resolution Duration Price / Video MiniMax Hailuo 02 768p 10s $0.56 MiniMa…" at bounding box center [649, 52] width 1009 height 1030
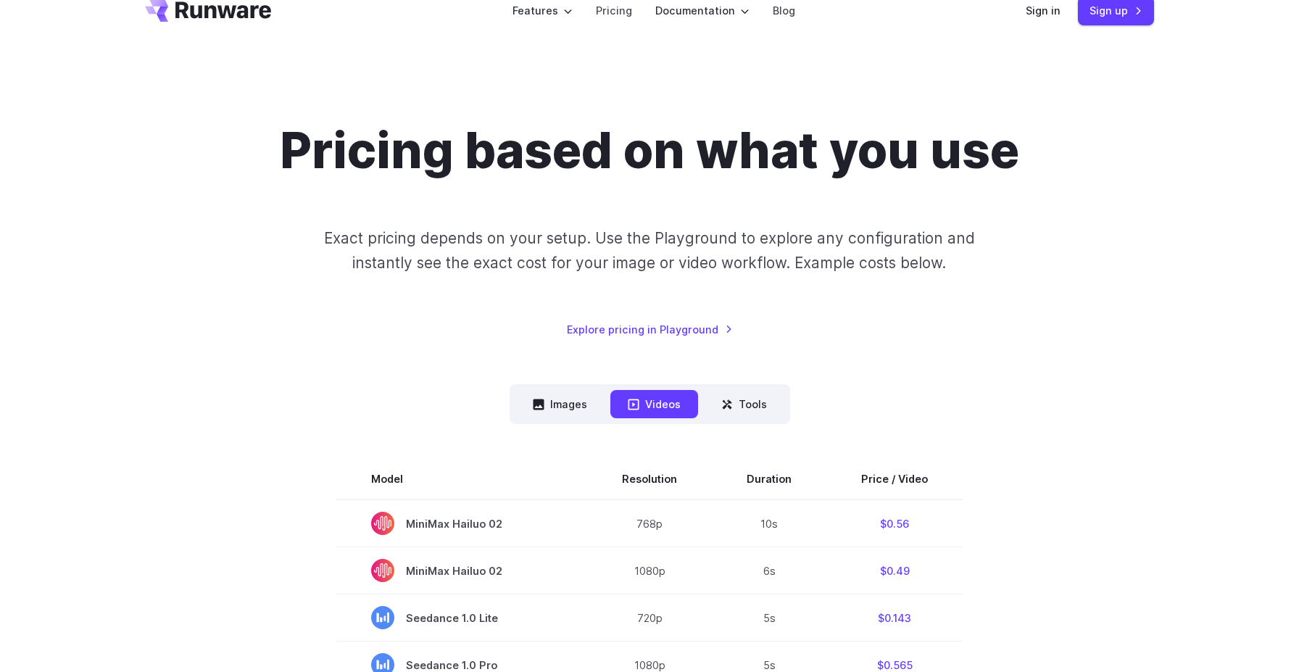
scroll to position [0, 0]
